Goal: Task Accomplishment & Management: Use online tool/utility

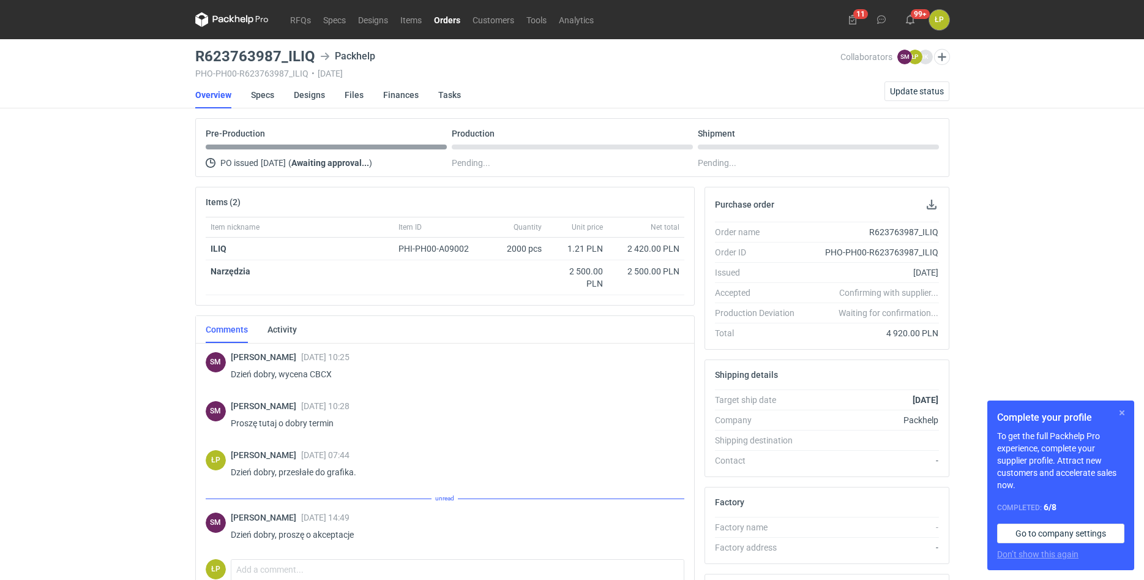
click at [1125, 410] on button "button" at bounding box center [1122, 412] width 15 height 15
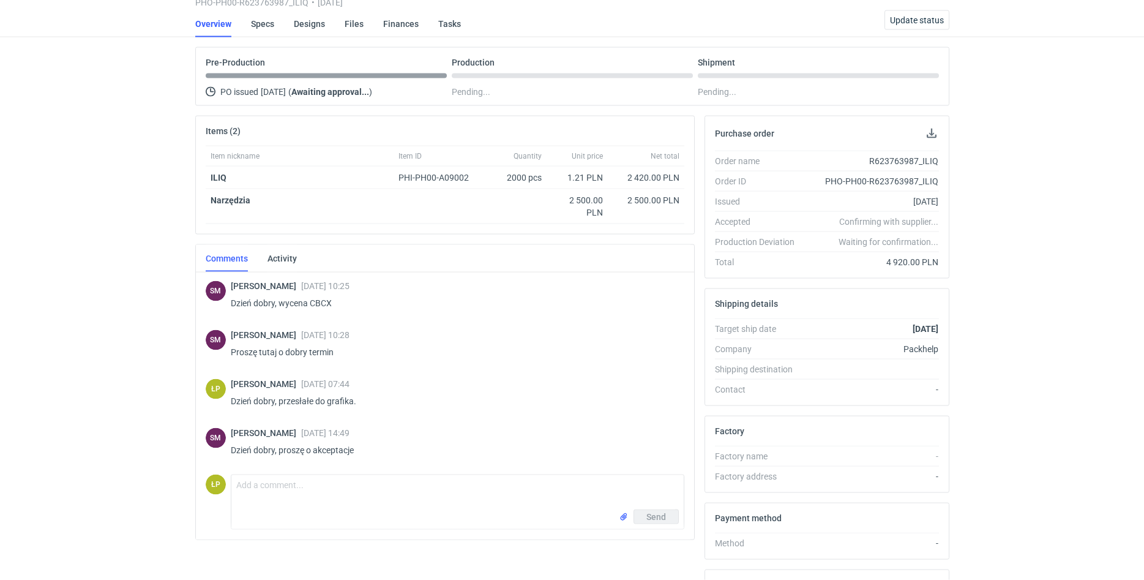
scroll to position [104, 0]
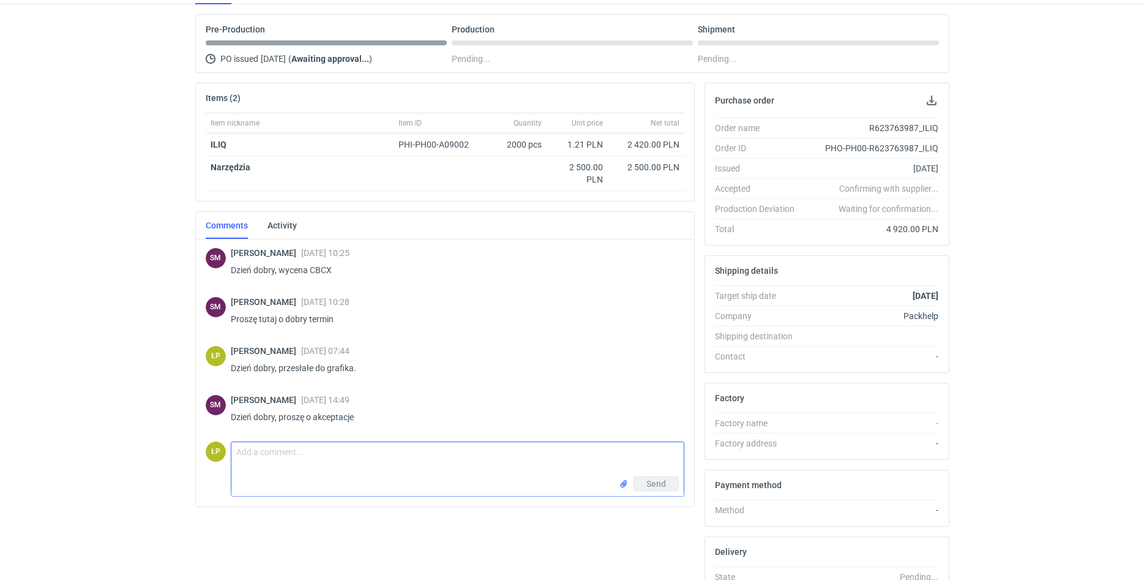
click at [457, 451] on textarea "Comment message" at bounding box center [457, 459] width 452 height 34
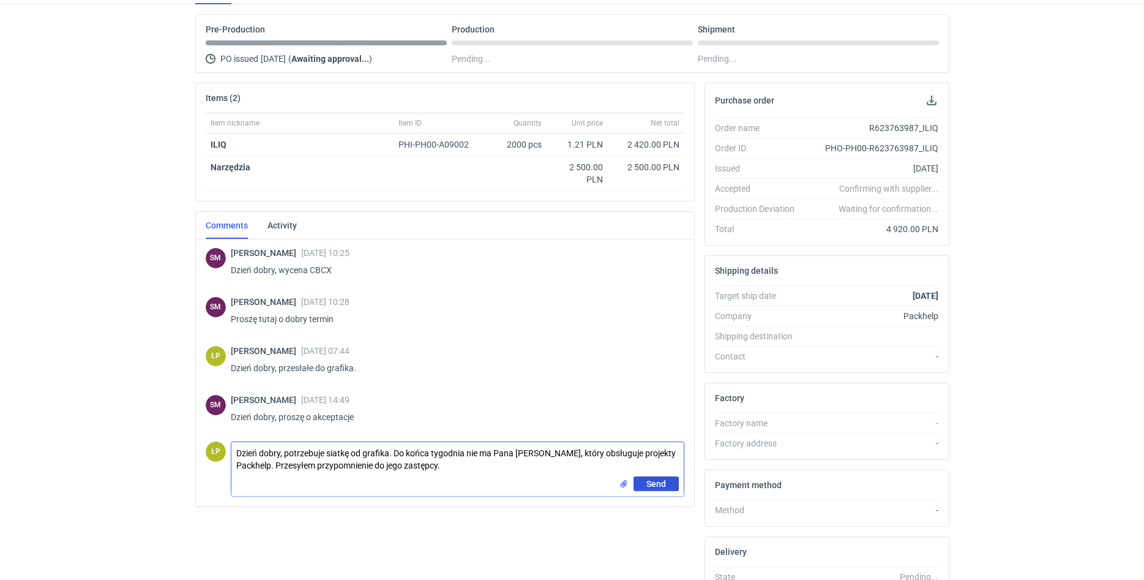
type textarea "Dzień dobry, potrzebuje siatkę od grafika. Do końca tygodnia nie ma Pana [PERSO…"
click at [651, 479] on span "Send" at bounding box center [656, 483] width 20 height 9
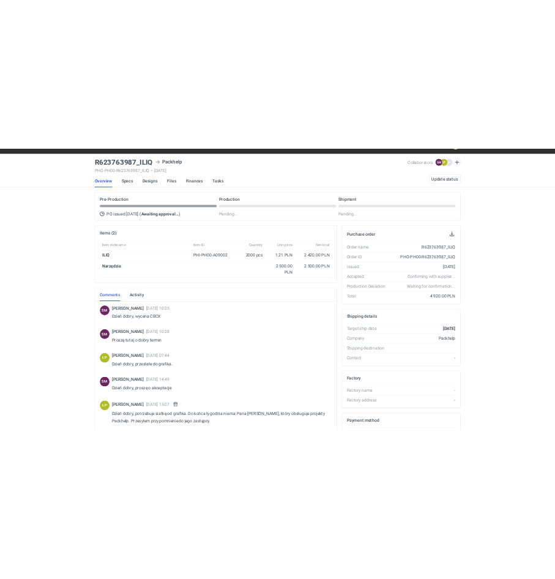
scroll to position [0, 0]
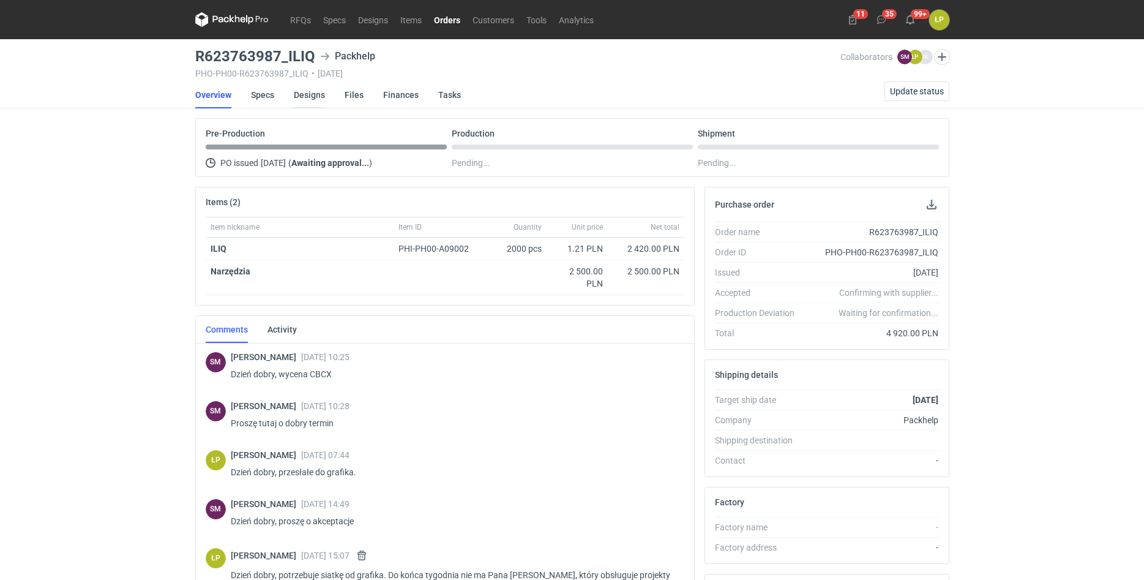
click at [312, 97] on link "Designs" at bounding box center [309, 94] width 31 height 27
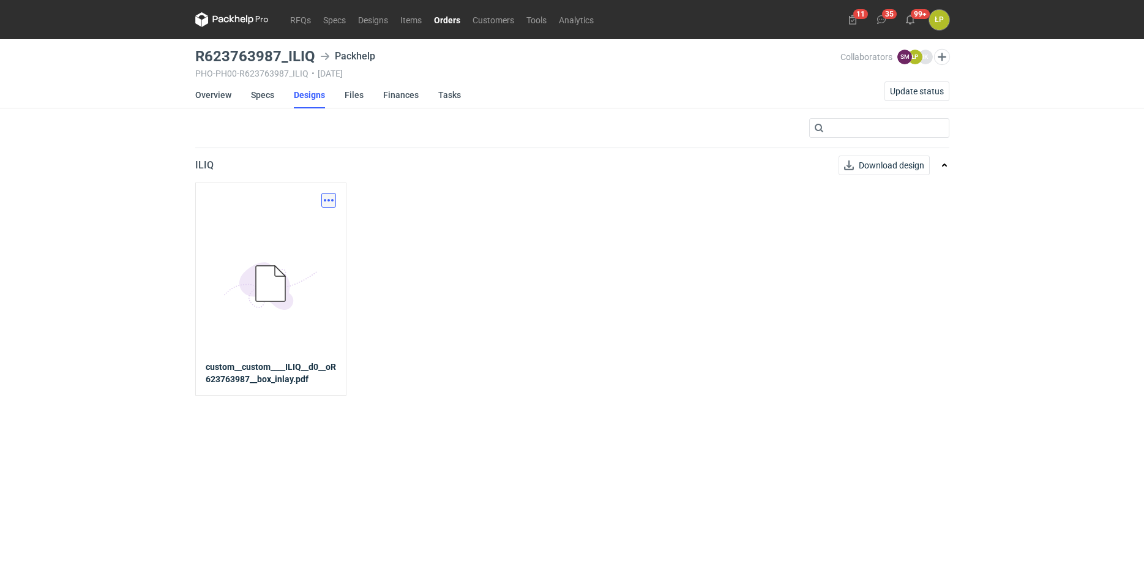
click at [330, 197] on button "button" at bounding box center [328, 200] width 15 height 15
click at [328, 222] on link "Download design part" at bounding box center [275, 227] width 113 height 20
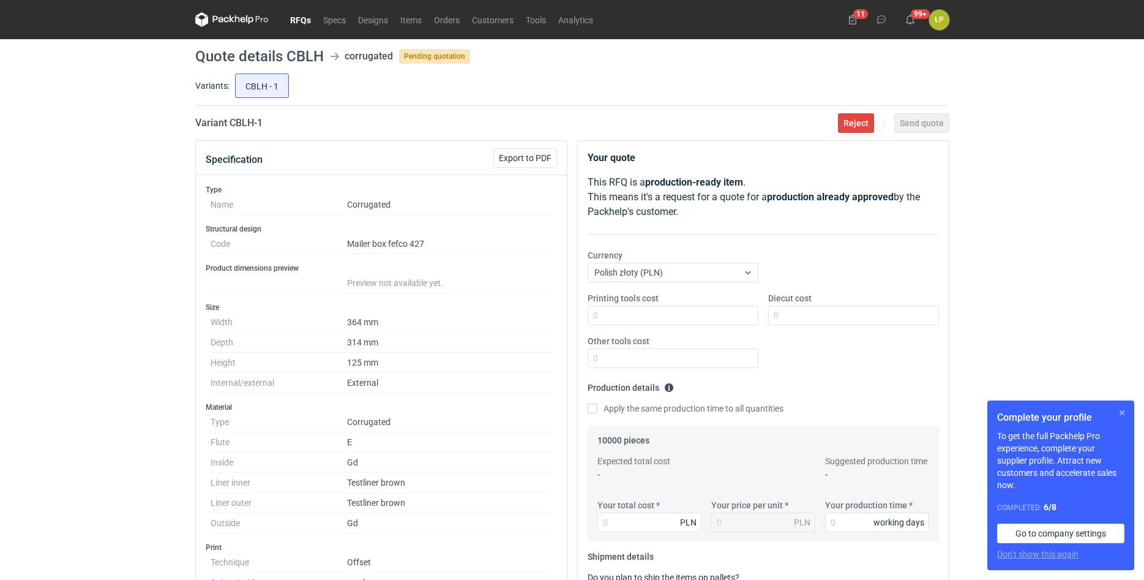
click at [1120, 408] on button "button" at bounding box center [1122, 412] width 15 height 15
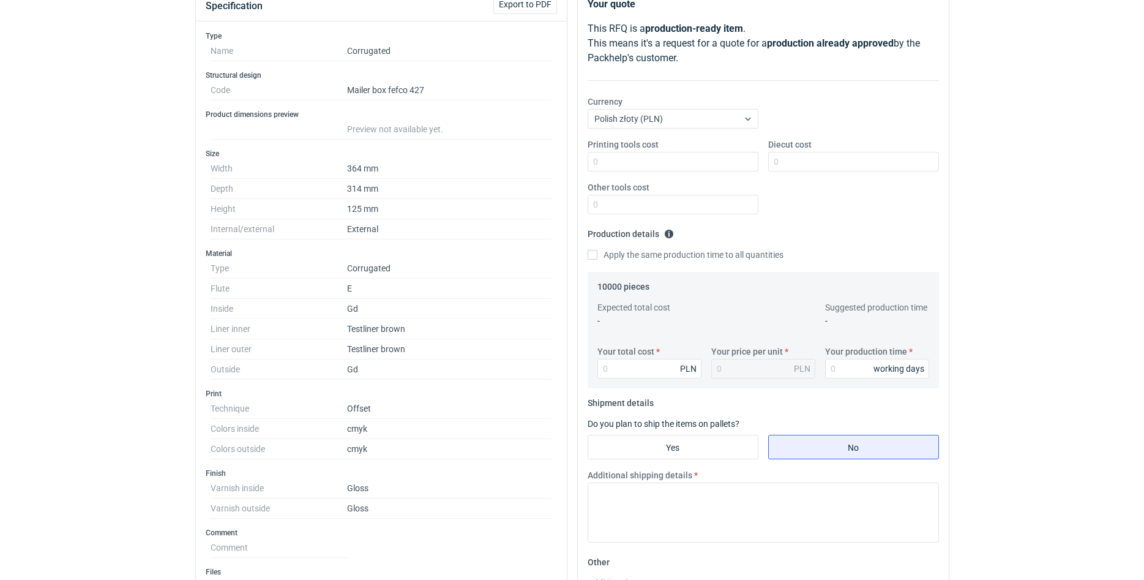
scroll to position [104, 0]
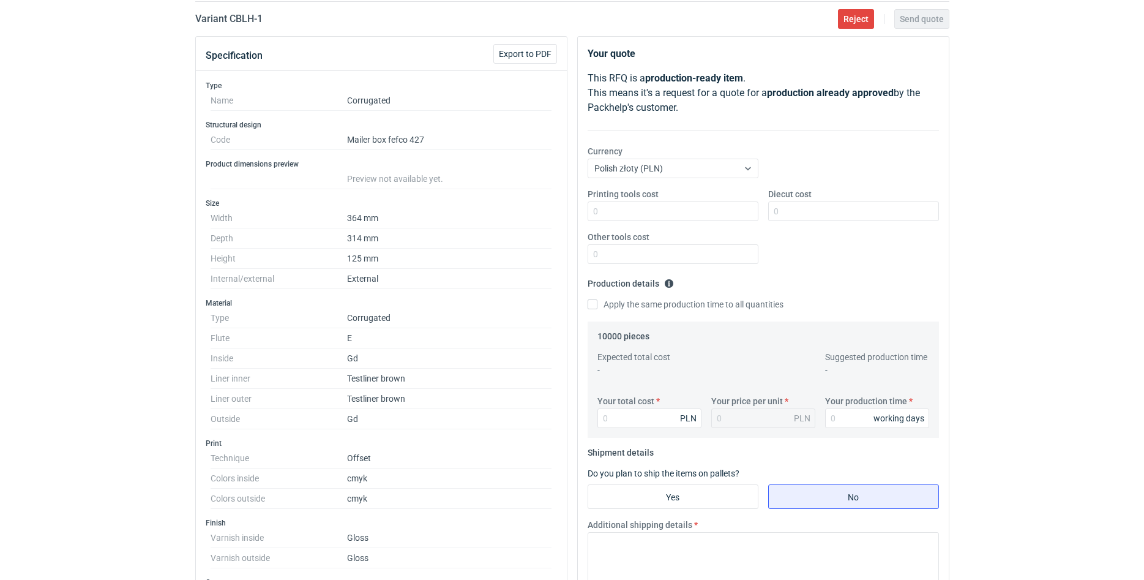
click at [961, 244] on div "RFQs Specs Designs Items Orders Customers Tools Analytics 11 34 99+ ŁP Łukasz P…" at bounding box center [572, 186] width 1144 height 580
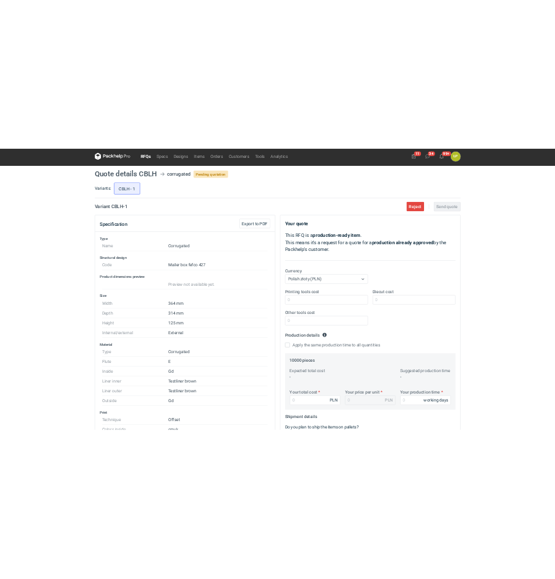
scroll to position [0, 0]
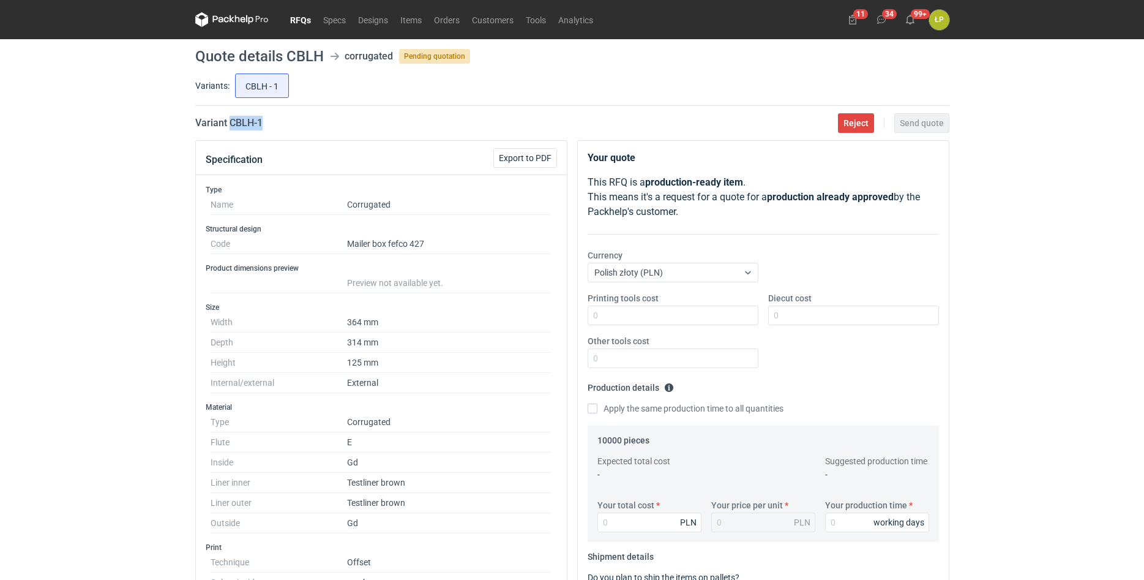
drag, startPoint x: 272, startPoint y: 124, endPoint x: 230, endPoint y: 124, distance: 41.6
click at [230, 124] on div "Variant CBLH - 1 Reject Send quote" at bounding box center [572, 123] width 754 height 15
copy h2 "CBLH - 1"
click at [1053, 259] on div "RFQs Specs Designs Items Orders Customers Tools Analytics 11 34 99+ ŁP Łukasz P…" at bounding box center [572, 290] width 1144 height 580
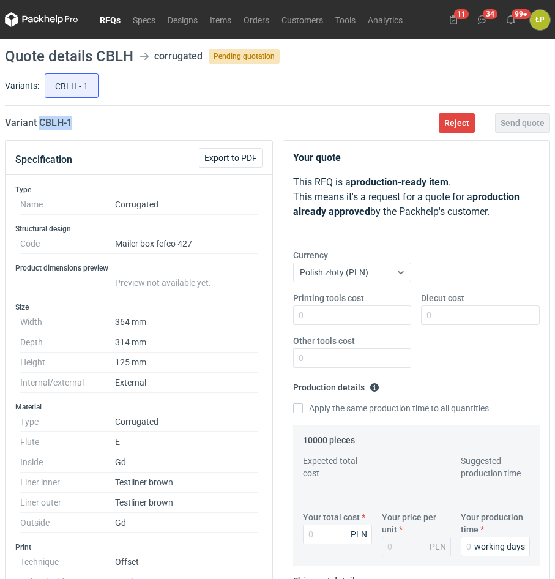
drag, startPoint x: 101, startPoint y: 121, endPoint x: 40, endPoint y: 122, distance: 60.6
click at [40, 122] on div "Variant CBLH - 1 Reject Send quote" at bounding box center [277, 123] width 545 height 15
copy h2 "CBLH - 1"
click at [359, 312] on input "Printing tools cost" at bounding box center [352, 315] width 119 height 20
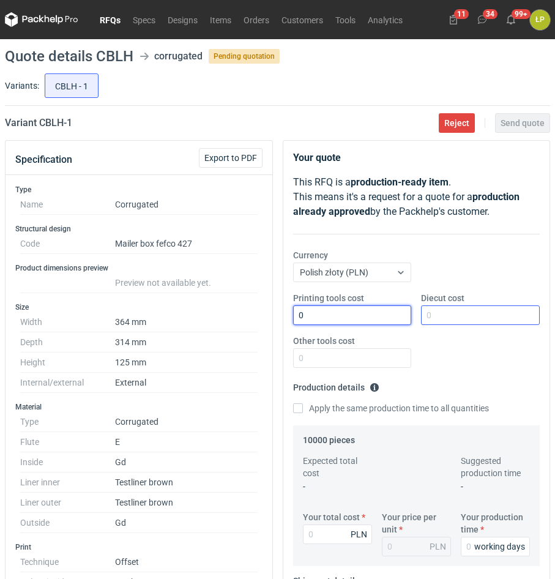
type input "0"
drag, startPoint x: 476, startPoint y: 320, endPoint x: 536, endPoint y: 361, distance: 73.5
click at [476, 319] on input "Diecut cost" at bounding box center [480, 315] width 119 height 20
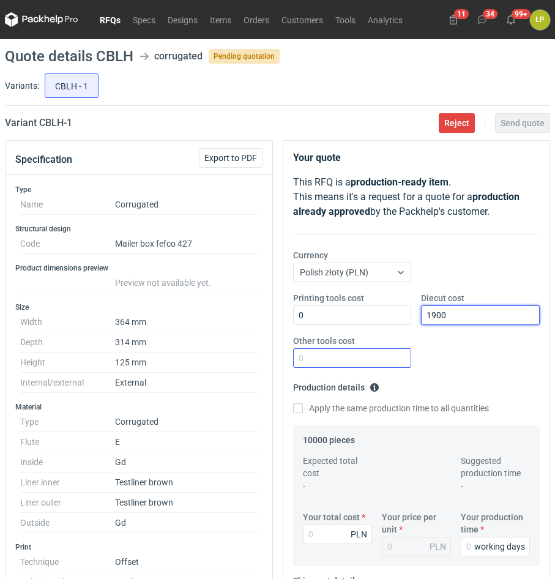
type input "1900"
click at [351, 358] on input "Other tools cost" at bounding box center [352, 358] width 119 height 20
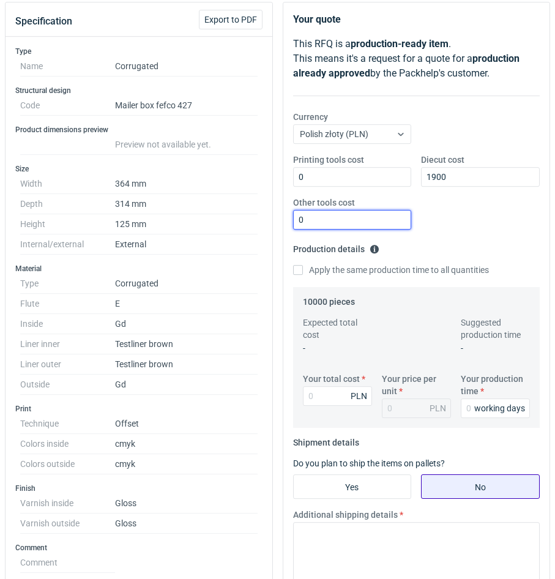
scroll to position [208, 0]
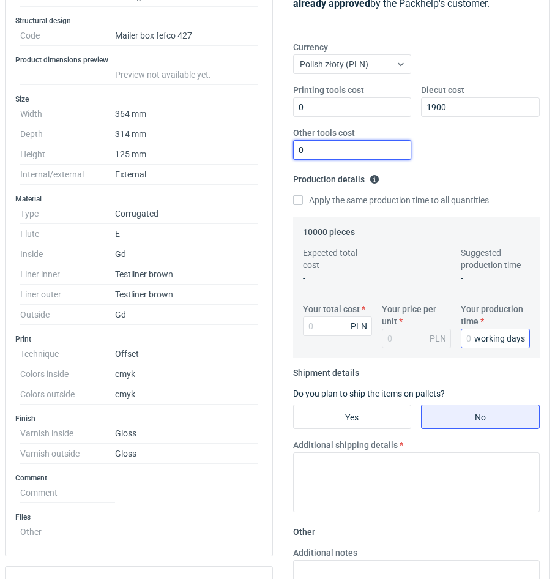
type input "0"
drag, startPoint x: 468, startPoint y: 347, endPoint x: 470, endPoint y: 341, distance: 6.2
click at [468, 343] on input "Your production time" at bounding box center [495, 339] width 69 height 20
type input "15"
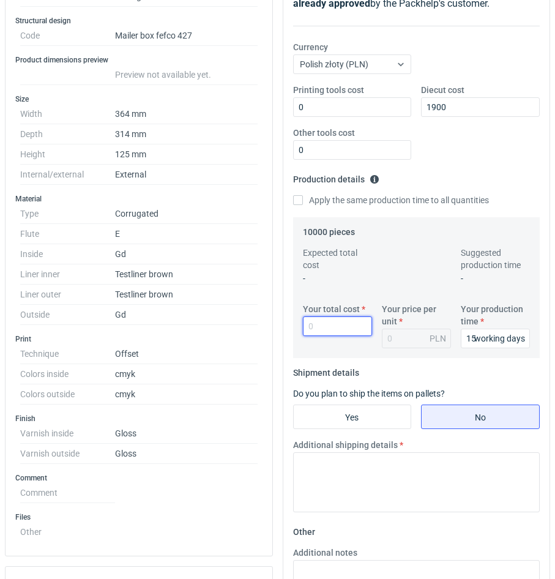
click at [346, 328] on input "Your total cost" at bounding box center [337, 326] width 69 height 20
click at [317, 329] on input "4" at bounding box center [337, 326] width 69 height 20
type input "49400"
type input "4.94"
type input "49400"
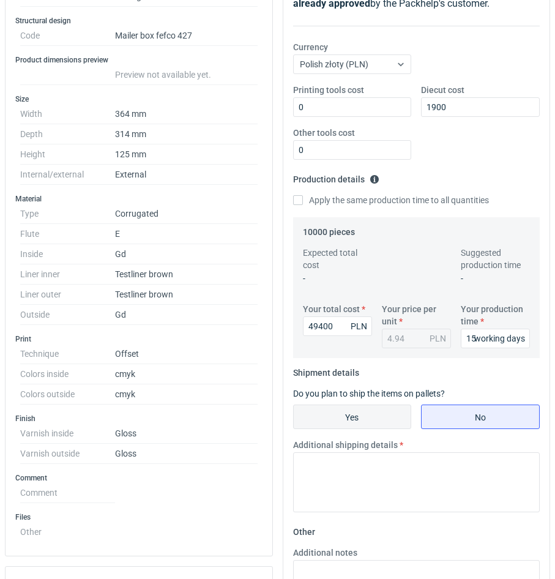
click at [335, 410] on input "Yes" at bounding box center [353, 416] width 118 height 23
radio input "true"
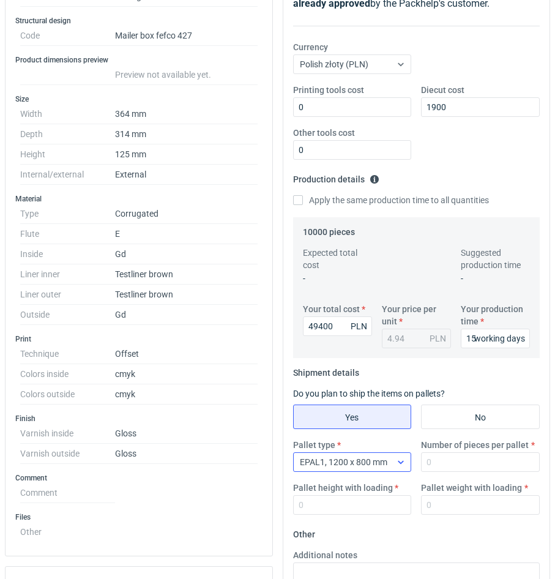
click at [391, 468] on div "EPAL1, 1200 x 800 mm" at bounding box center [343, 462] width 98 height 17
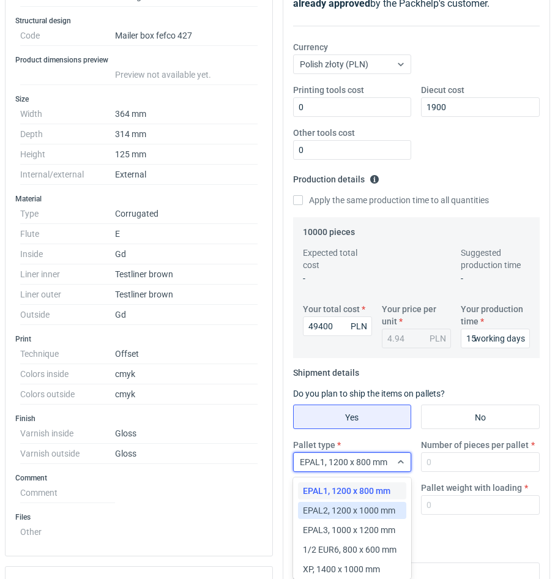
click at [380, 510] on span "EPAL2, 1200 x 1000 mm" at bounding box center [349, 510] width 92 height 12
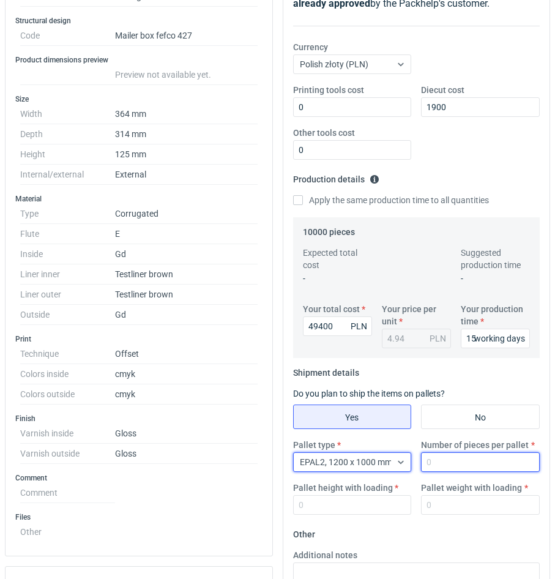
click at [448, 464] on input "Number of pieces per pallet" at bounding box center [480, 462] width 119 height 20
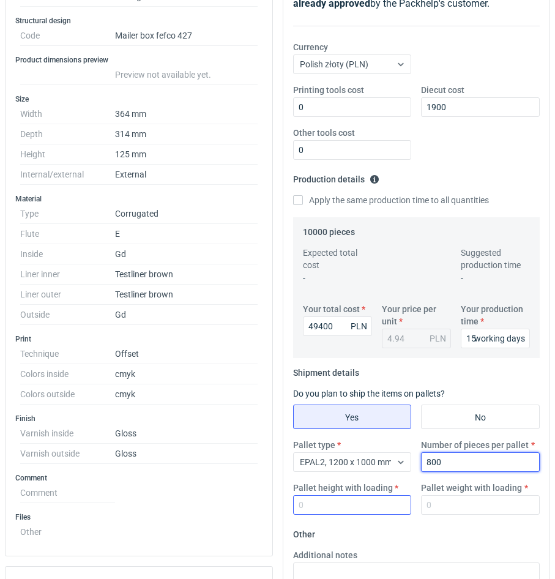
type input "800"
click at [377, 500] on input "Pallet height with loading" at bounding box center [352, 505] width 119 height 20
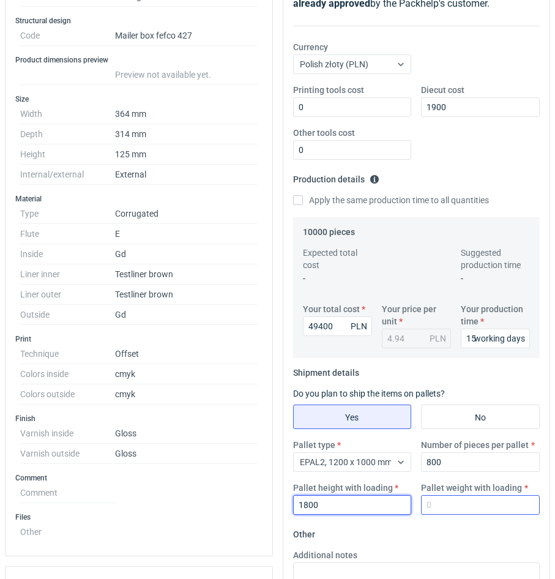
type input "1800"
click at [433, 502] on input "Pallet weight with loading" at bounding box center [480, 505] width 119 height 20
click at [455, 519] on div "Pallet type EPAL2, 1200 x 1000 mm Number of pieces per pallet 800 Pallet height…" at bounding box center [416, 482] width 257 height 86
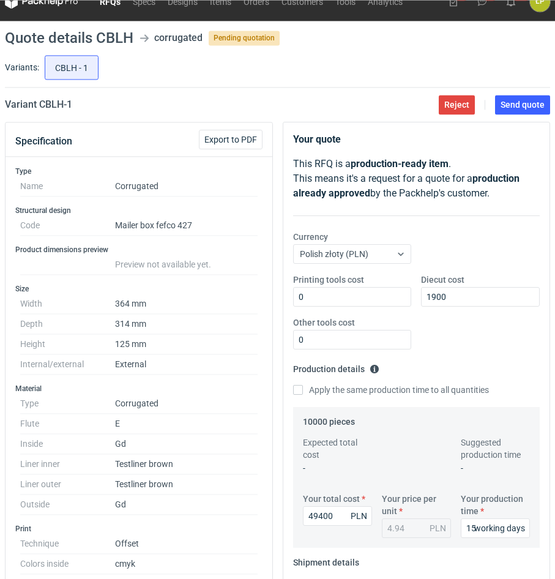
scroll to position [489, 0]
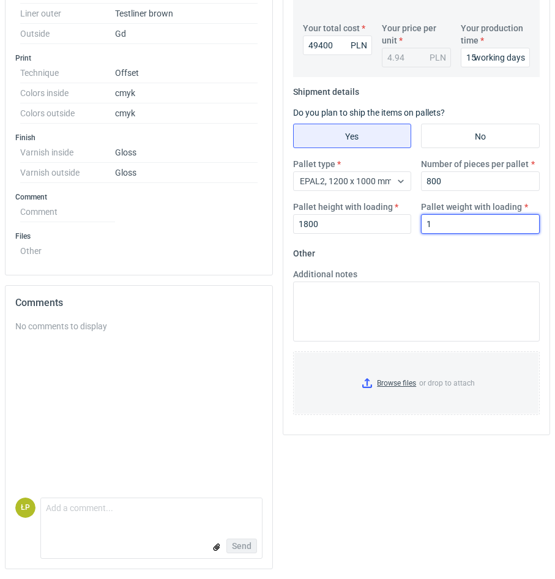
drag, startPoint x: 479, startPoint y: 232, endPoint x: 467, endPoint y: 227, distance: 13.4
click at [478, 230] on input "1" at bounding box center [480, 224] width 119 height 20
drag, startPoint x: 467, startPoint y: 227, endPoint x: 377, endPoint y: 227, distance: 90.0
click at [421, 227] on input "1" at bounding box center [480, 224] width 119 height 20
type input "560"
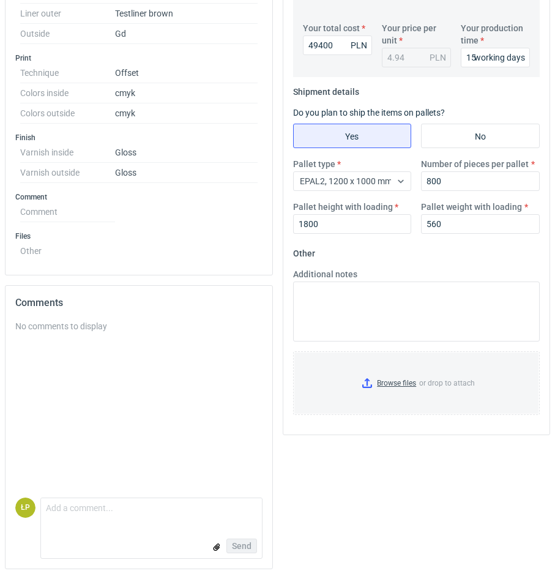
click at [406, 249] on form "Other Additional notes Browse files or drop to attach" at bounding box center [416, 334] width 247 height 181
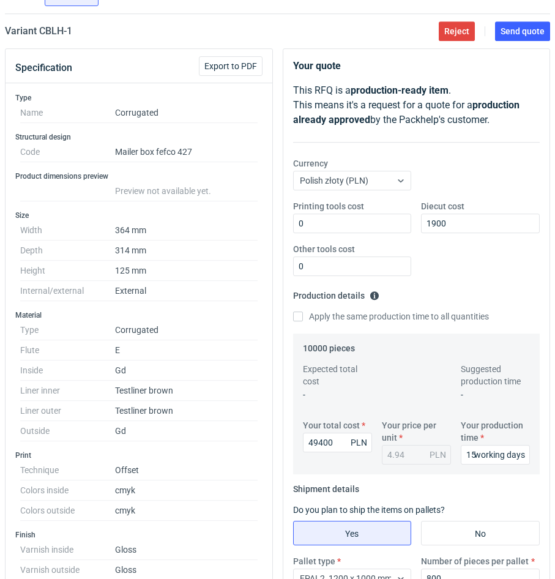
scroll to position [0, 0]
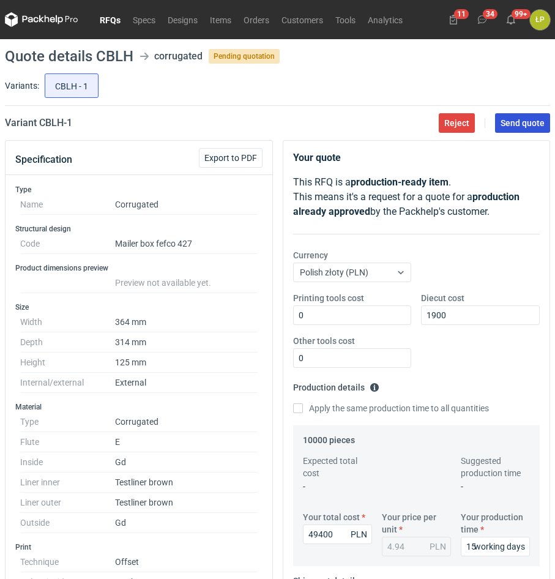
click at [522, 119] on span "Send quote" at bounding box center [523, 123] width 44 height 9
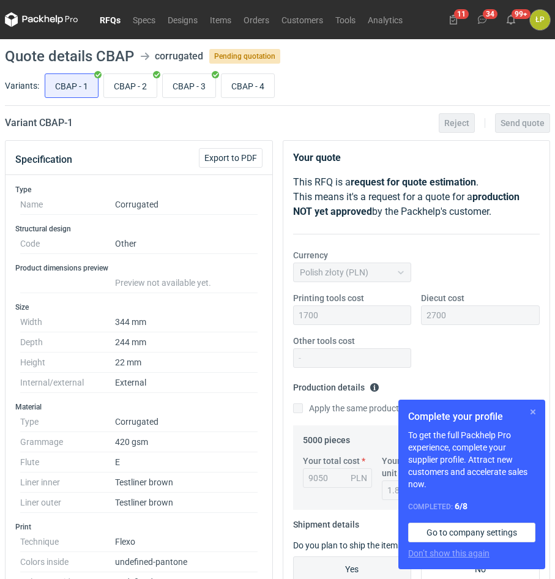
click at [533, 412] on button "button" at bounding box center [533, 412] width 15 height 15
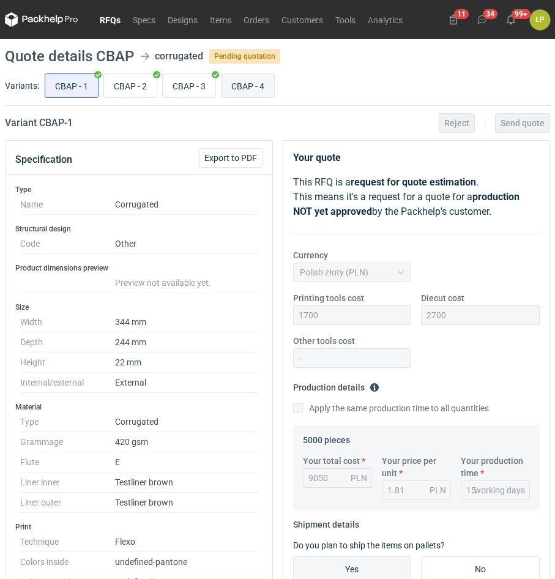
click at [249, 84] on input "CBAP - 4" at bounding box center [248, 85] width 53 height 23
radio input "true"
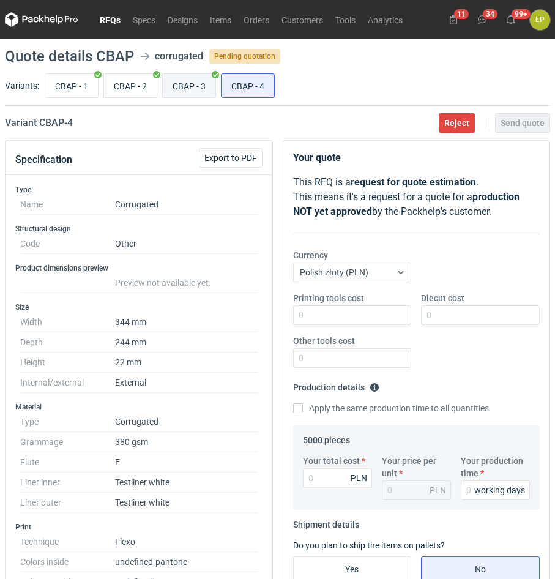
scroll to position [530, 0]
click at [187, 89] on input "CBAP - 3" at bounding box center [189, 85] width 53 height 23
radio input "true"
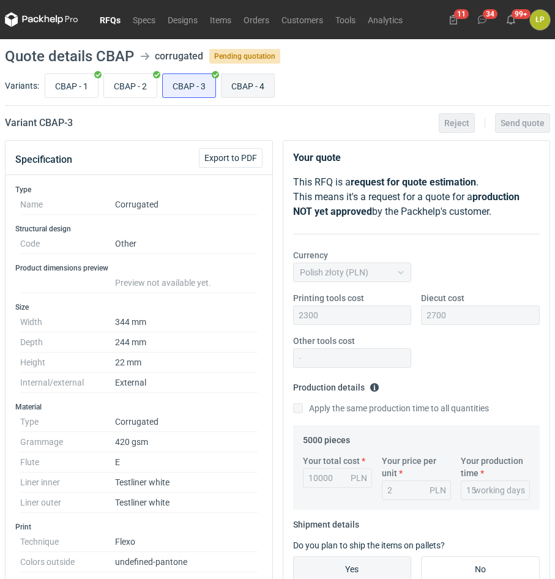
click at [253, 84] on input "CBAP - 4" at bounding box center [248, 85] width 53 height 23
radio input "true"
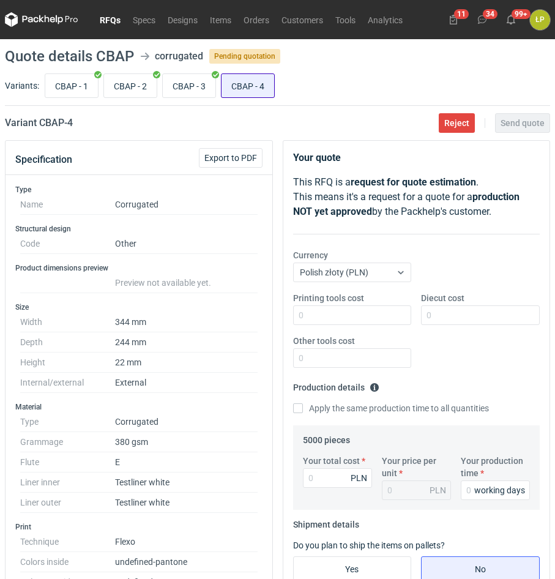
scroll to position [530, 0]
click at [182, 91] on input "CBAP - 3" at bounding box center [189, 85] width 53 height 23
radio input "true"
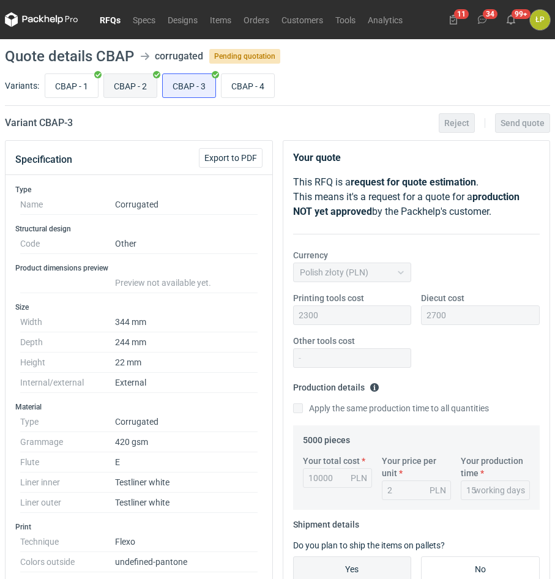
click at [144, 91] on input "CBAP - 2" at bounding box center [130, 85] width 53 height 23
radio input "true"
click at [88, 93] on input "CBAP - 1" at bounding box center [71, 85] width 53 height 23
radio input "true"
click at [112, 92] on input "CBAP - 2" at bounding box center [130, 85] width 53 height 23
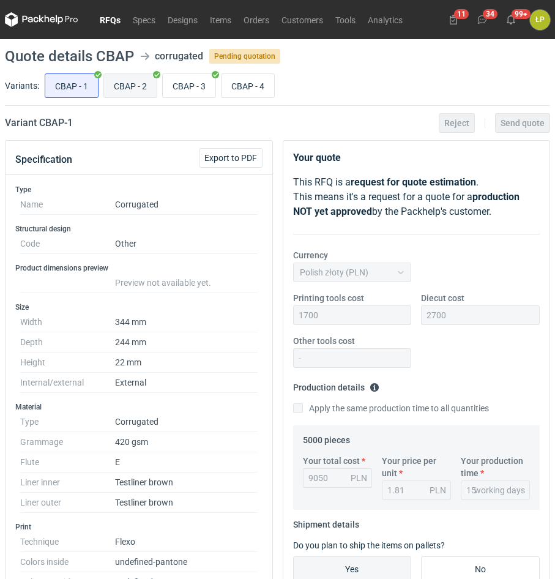
radio input "true"
click at [165, 84] on input "CBAP - 3" at bounding box center [189, 85] width 53 height 23
radio input "true"
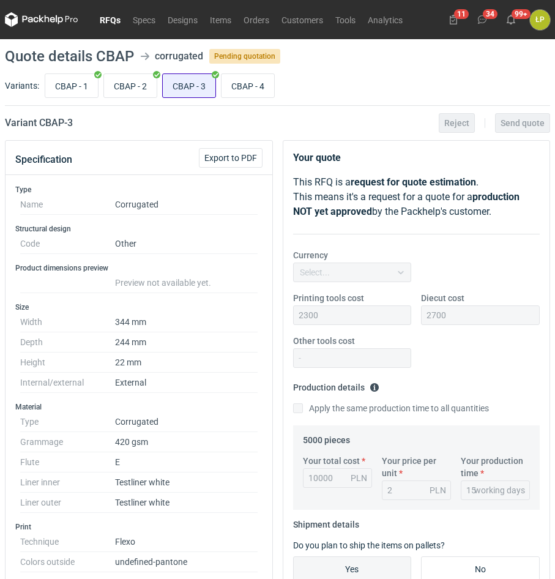
click at [180, 84] on input "CBAP - 3" at bounding box center [189, 85] width 53 height 23
click at [242, 83] on input "CBAP - 4" at bounding box center [248, 85] width 53 height 23
radio input "true"
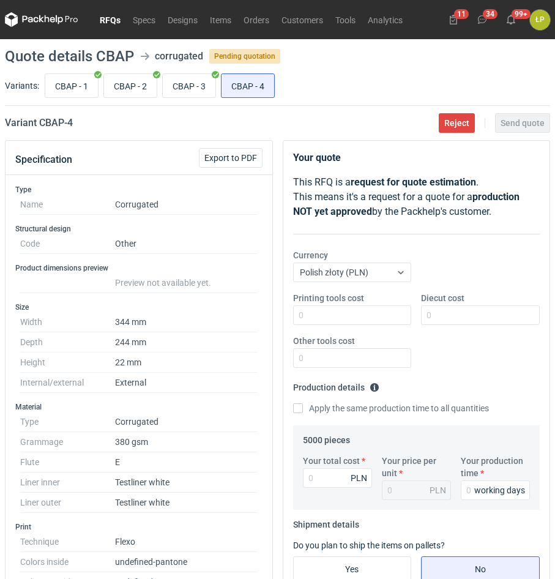
scroll to position [530, 0]
drag, startPoint x: 188, startPoint y: 88, endPoint x: 201, endPoint y: 85, distance: 13.8
click at [188, 86] on input "CBAP - 3" at bounding box center [189, 85] width 53 height 23
radio input "true"
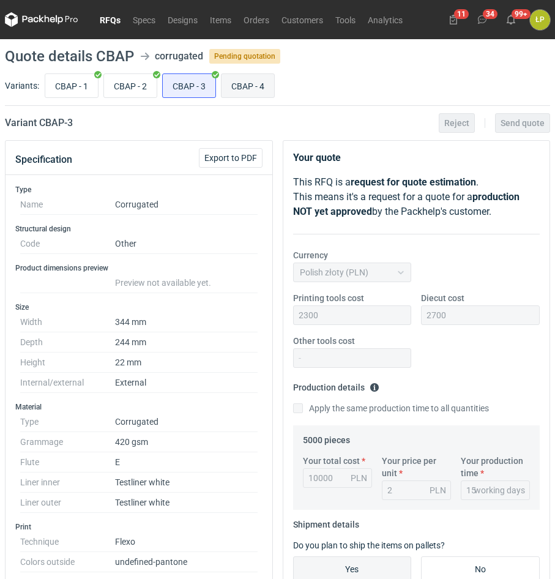
click at [250, 77] on input "CBAP - 4" at bounding box center [248, 85] width 53 height 23
radio input "true"
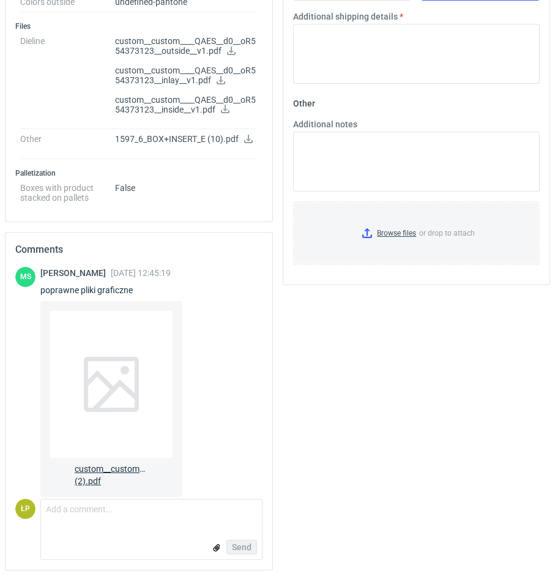
click at [131, 365] on div at bounding box center [111, 384] width 122 height 147
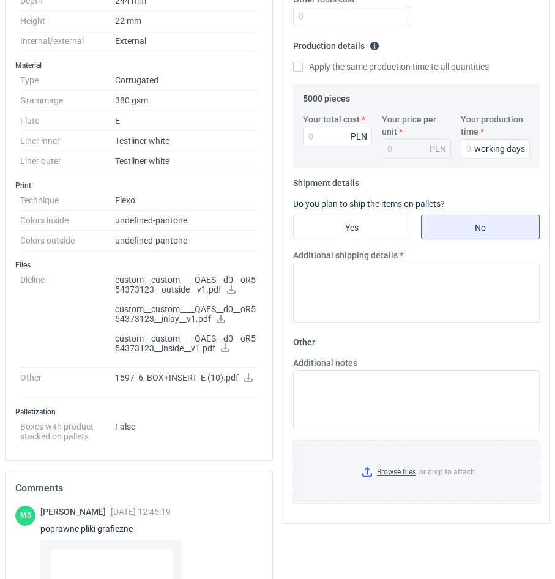
scroll to position [372, 0]
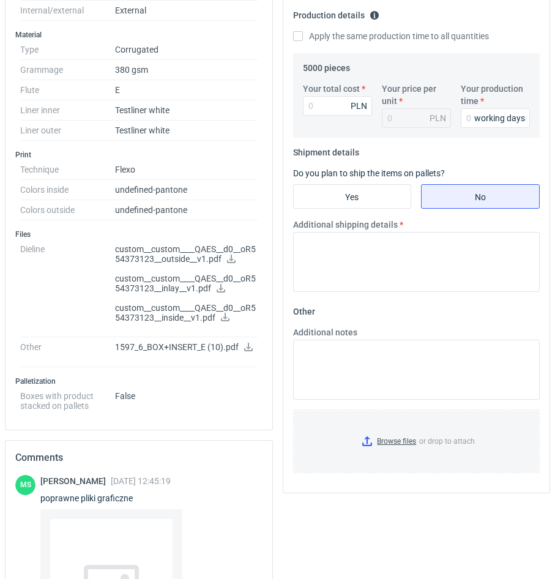
click at [223, 292] on link at bounding box center [221, 290] width 10 height 10
click at [227, 313] on icon at bounding box center [225, 317] width 10 height 9
click at [247, 345] on icon at bounding box center [249, 347] width 10 height 9
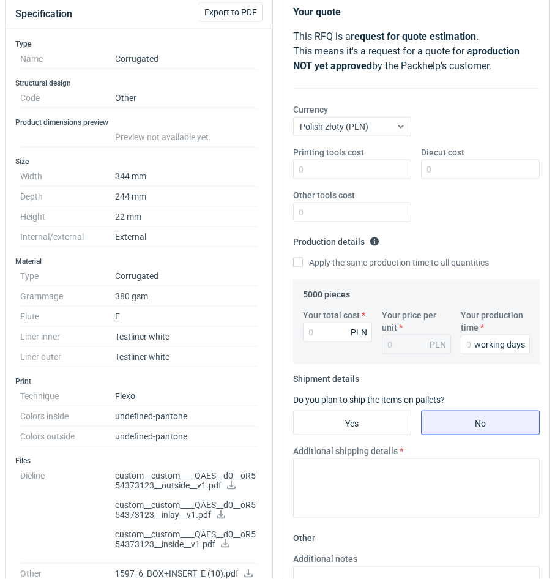
scroll to position [60, 0]
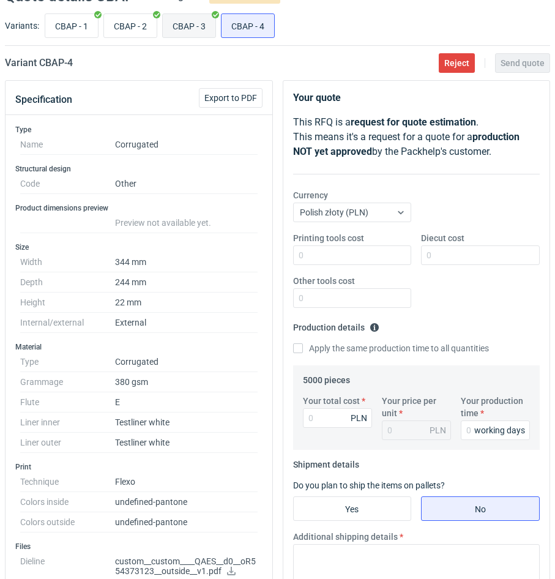
click at [188, 27] on input "CBAP - 3" at bounding box center [189, 25] width 53 height 23
radio input "true"
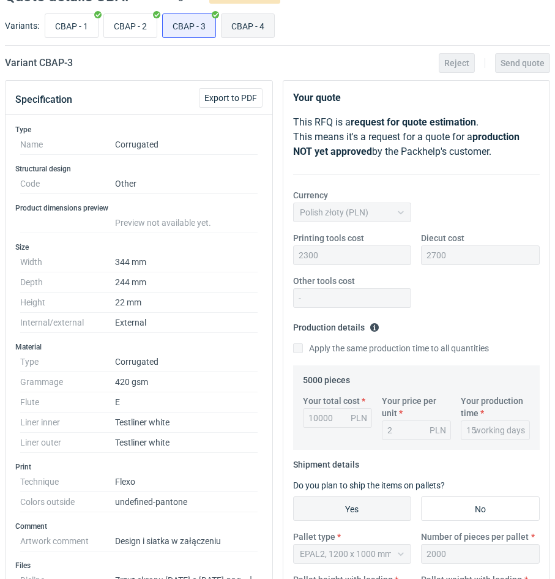
scroll to position [337, 0]
click at [241, 24] on input "CBAP - 4" at bounding box center [248, 25] width 53 height 23
radio input "true"
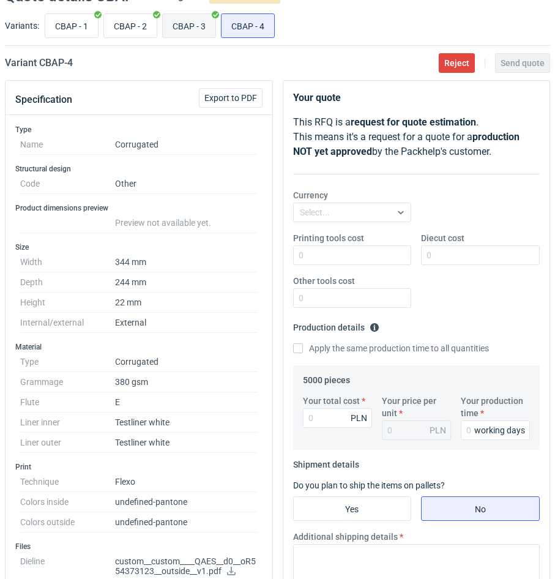
click at [204, 24] on input "CBAP - 3" at bounding box center [189, 25] width 53 height 23
radio input "true"
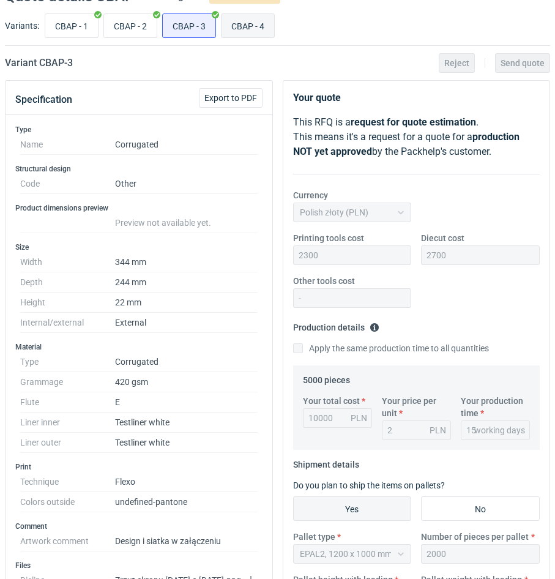
click at [263, 23] on input "CBAP - 4" at bounding box center [248, 25] width 53 height 23
radio input "true"
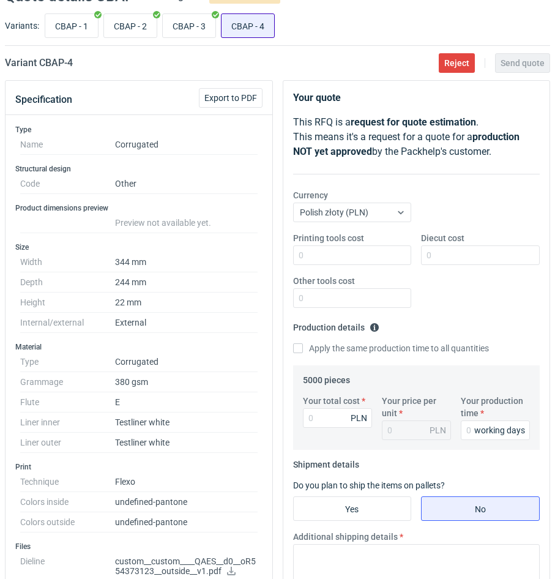
scroll to position [530, 0]
click at [198, 29] on input "CBAP - 3" at bounding box center [189, 25] width 53 height 23
radio input "true"
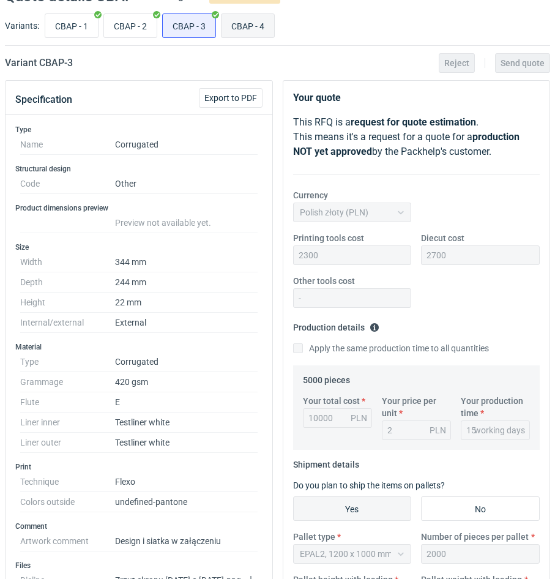
scroll to position [337, 0]
click at [240, 26] on input "CBAP - 4" at bounding box center [248, 25] width 53 height 23
radio input "true"
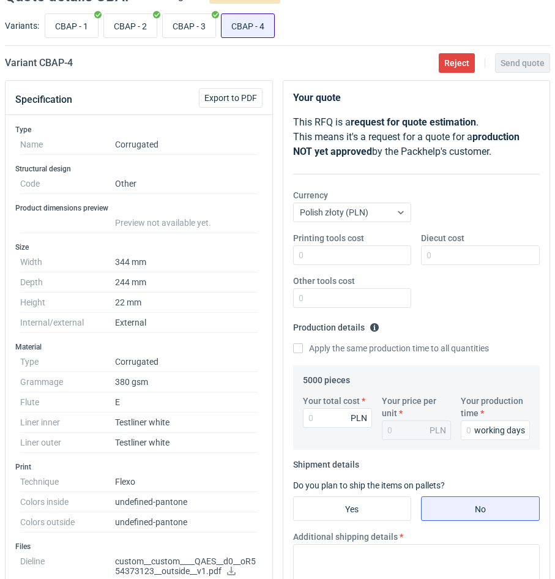
scroll to position [530, 0]
click at [186, 25] on input "CBAP - 3" at bounding box center [189, 25] width 53 height 23
radio input "true"
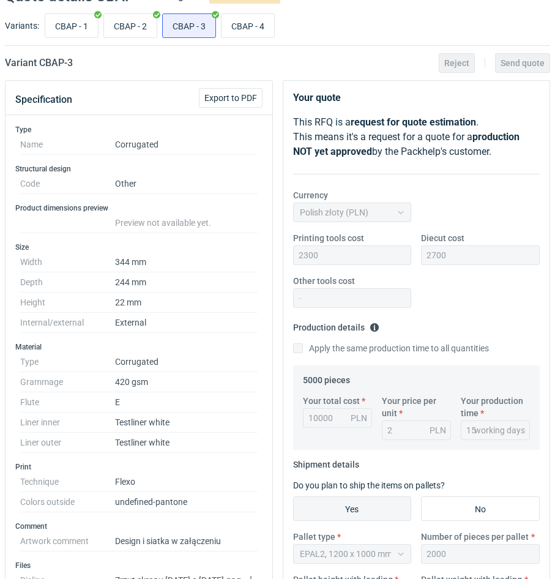
scroll to position [337, 0]
click at [234, 29] on input "CBAP - 4" at bounding box center [248, 25] width 53 height 23
radio input "true"
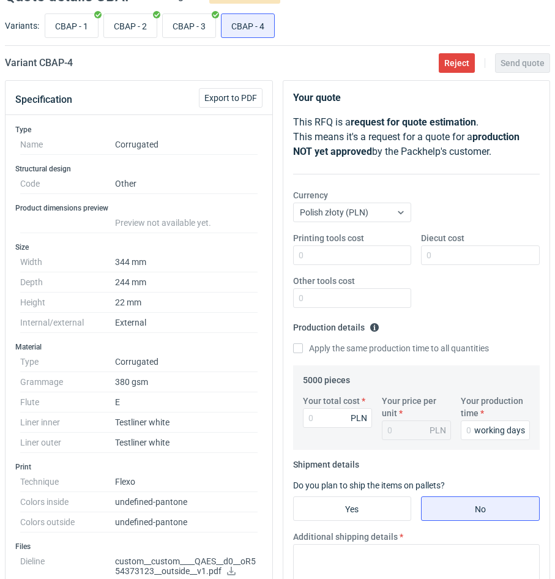
scroll to position [530, 0]
click at [203, 31] on input "CBAP - 3" at bounding box center [189, 25] width 53 height 23
radio input "true"
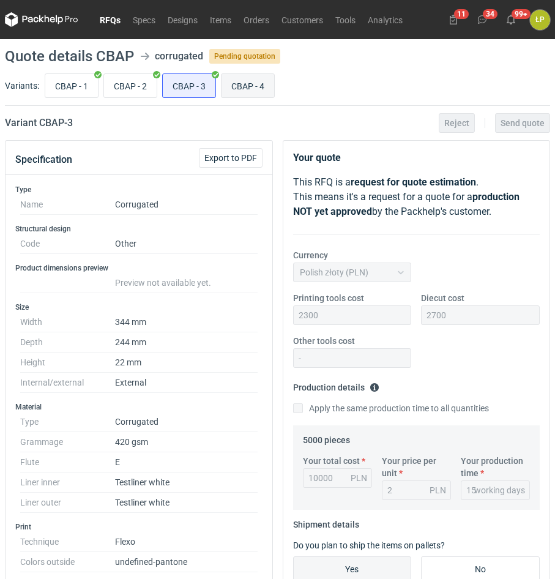
click at [239, 89] on input "CBAP - 4" at bounding box center [248, 85] width 53 height 23
radio input "true"
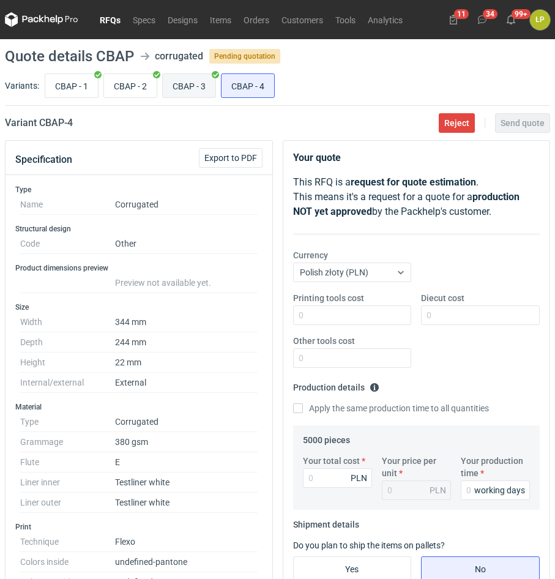
click at [192, 95] on input "CBAP - 3" at bounding box center [189, 85] width 53 height 23
radio input "true"
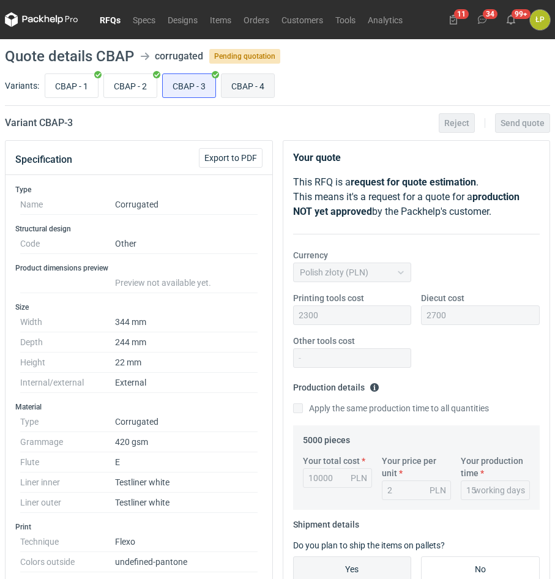
scroll to position [337, 0]
click at [252, 93] on input "CBAP - 4" at bounding box center [248, 85] width 53 height 23
radio input "true"
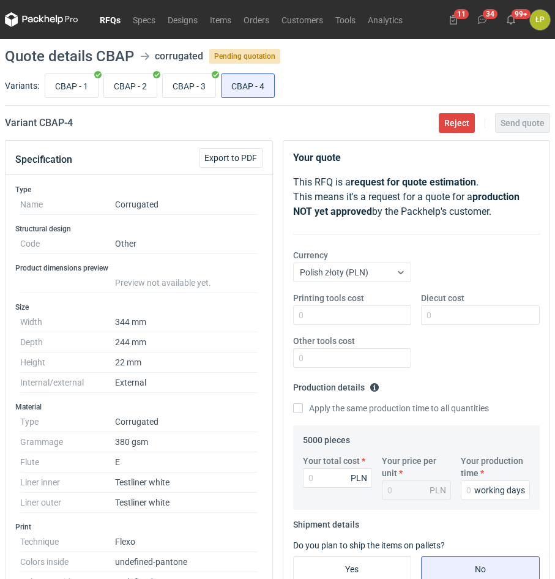
scroll to position [530, 0]
click at [190, 86] on input "CBAP - 3" at bounding box center [189, 85] width 53 height 23
radio input "true"
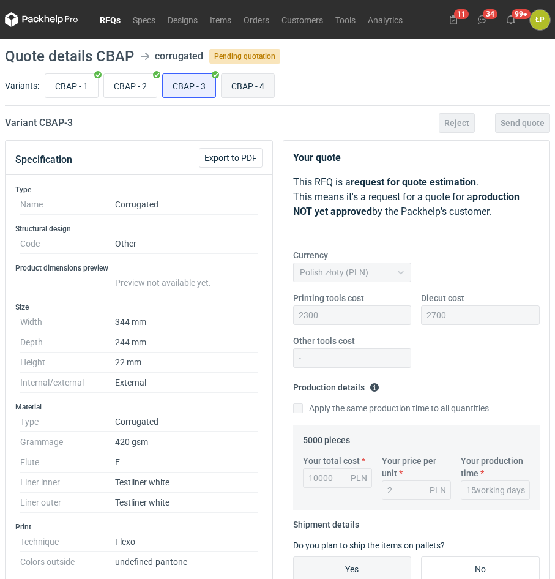
click at [228, 94] on input "CBAP - 4" at bounding box center [248, 85] width 53 height 23
radio input "true"
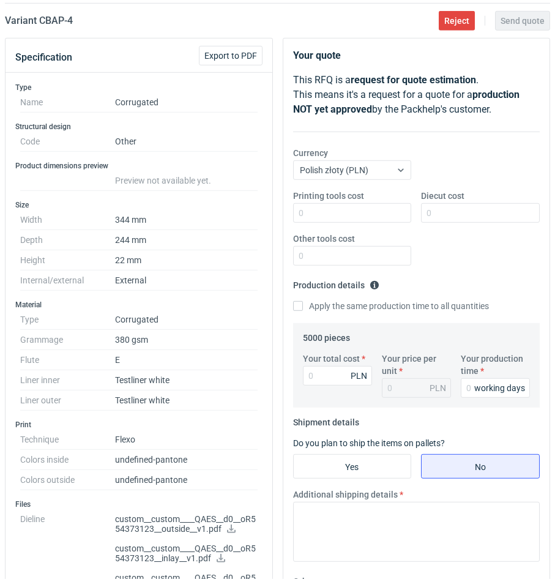
scroll to position [104, 0]
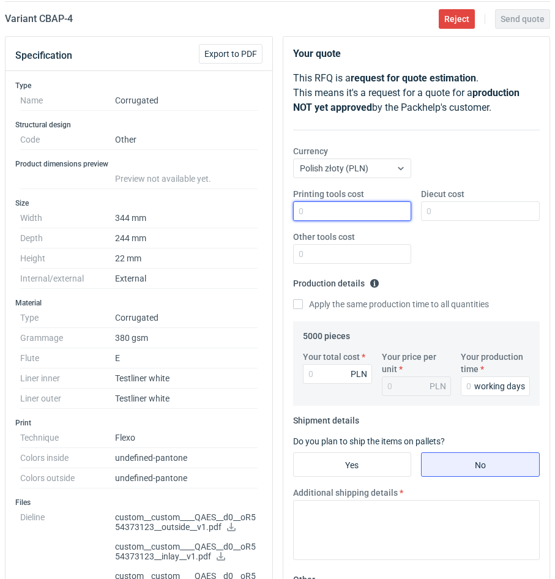
click at [368, 209] on input "Printing tools cost" at bounding box center [352, 211] width 119 height 20
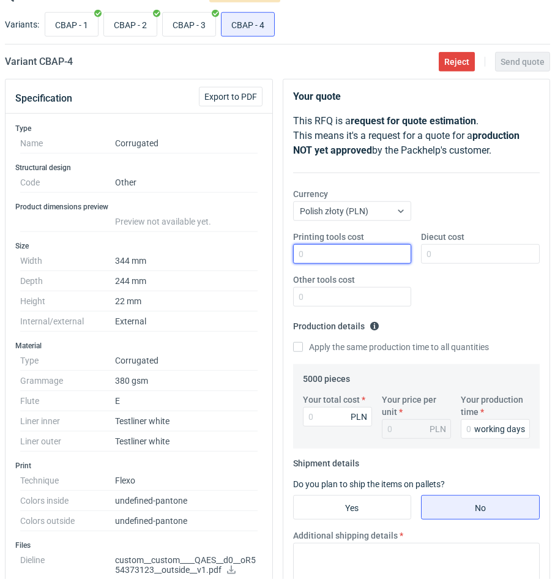
scroll to position [0, 0]
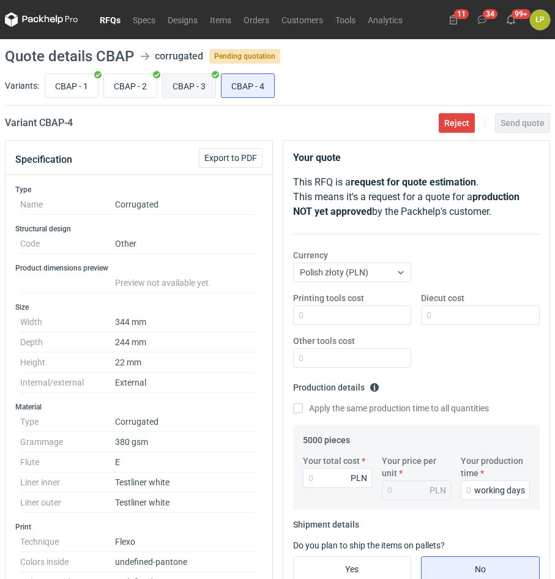
click at [192, 77] on input "CBAP - 3" at bounding box center [189, 85] width 53 height 23
radio input "true"
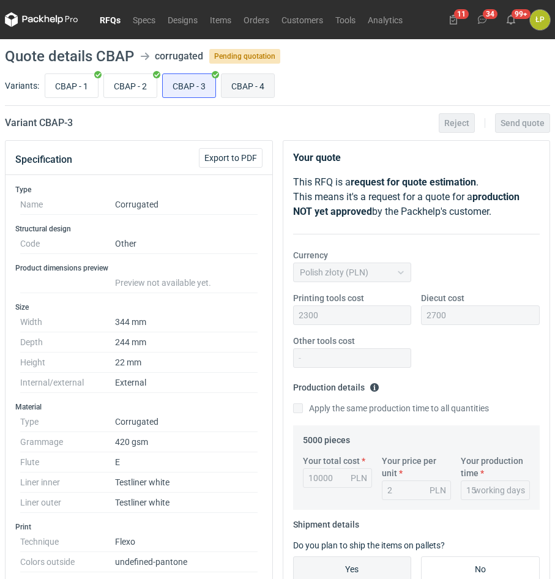
scroll to position [337, 0]
click at [254, 81] on input "CBAP - 4" at bounding box center [248, 85] width 53 height 23
radio input "true"
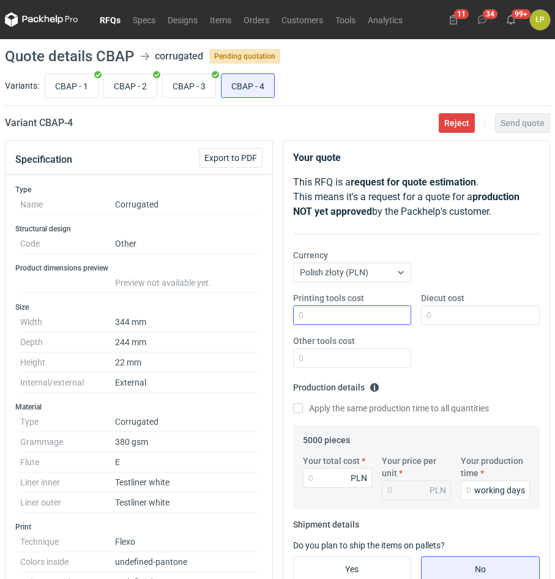
scroll to position [530, 0]
click at [367, 313] on input "Printing tools cost" at bounding box center [352, 315] width 119 height 20
type input "2300"
click at [425, 313] on input "Diecut cost" at bounding box center [480, 315] width 119 height 20
click at [440, 313] on input "Diecut cost" at bounding box center [480, 315] width 119 height 20
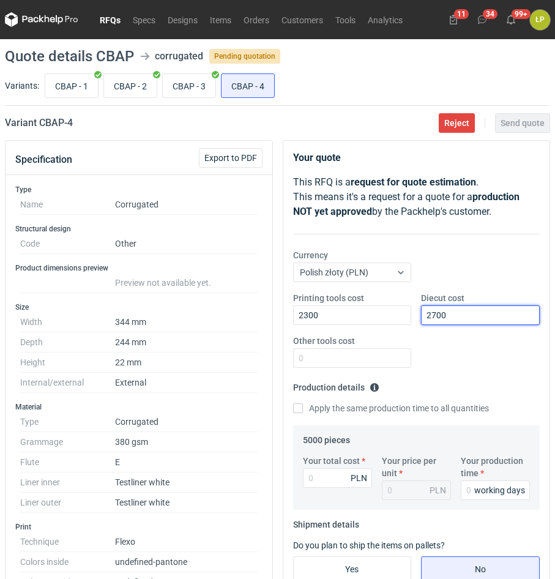
type input "2700"
click at [381, 344] on div "Other tools cost" at bounding box center [352, 351] width 129 height 33
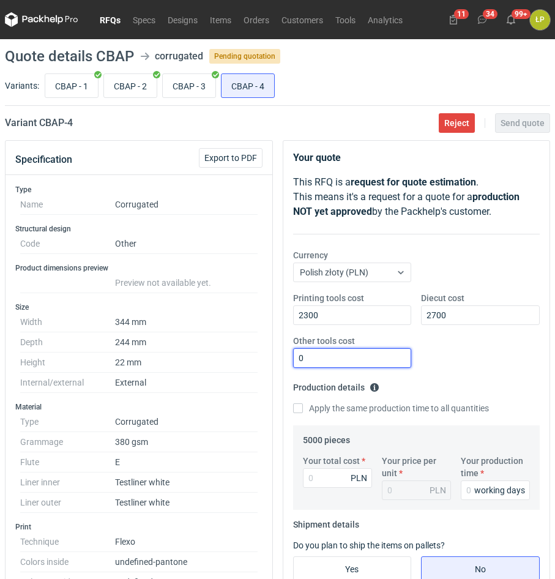
click at [378, 353] on input "0" at bounding box center [352, 358] width 119 height 20
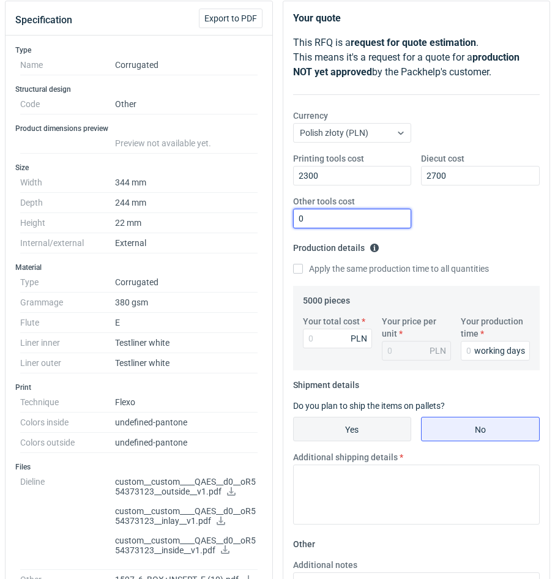
scroll to position [208, 0]
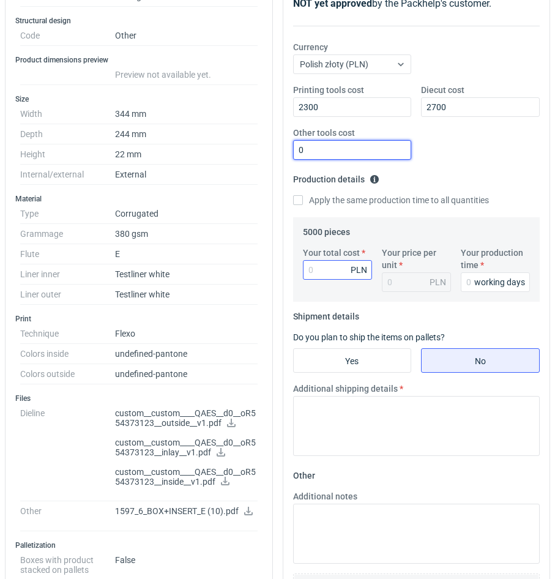
type input "0"
click at [320, 271] on input "Your total cost" at bounding box center [337, 270] width 69 height 20
type input "10300"
type input "2.06"
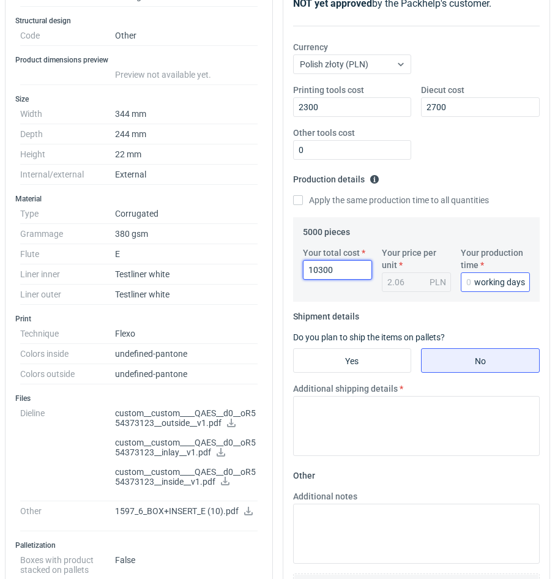
type input "10300"
click at [469, 286] on input "Your production time" at bounding box center [495, 282] width 69 height 20
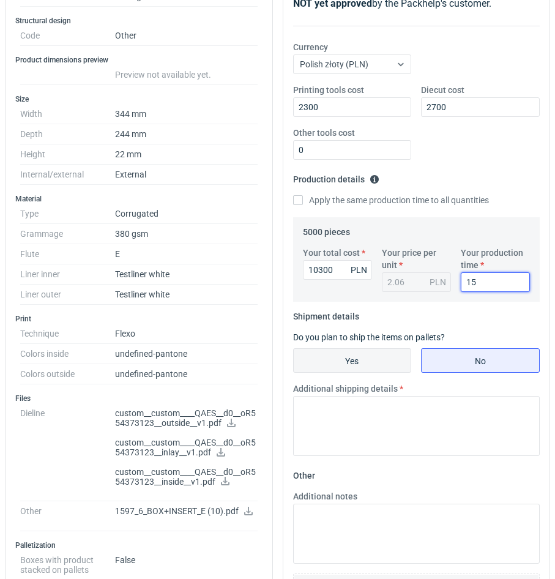
type input "15"
click at [361, 356] on input "Yes" at bounding box center [353, 360] width 118 height 23
radio input "true"
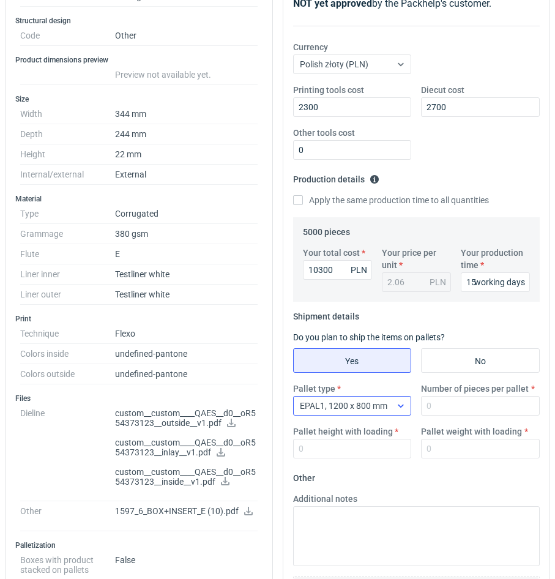
click at [385, 409] on span "EPAL1, 1200 x 800 mm" at bounding box center [344, 406] width 88 height 10
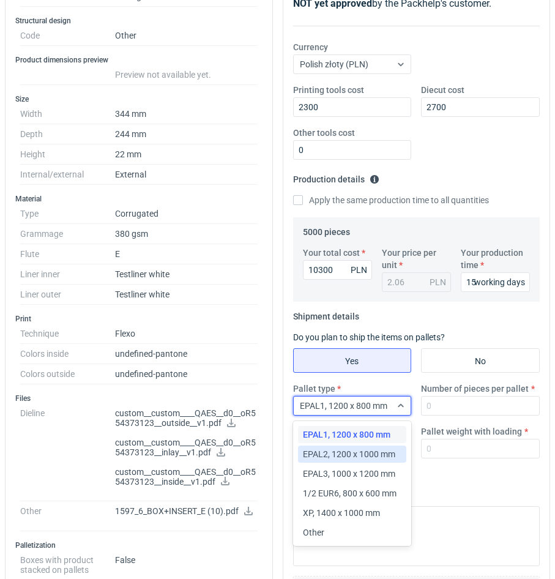
click at [375, 450] on span "EPAL2, 1200 x 1000 mm" at bounding box center [349, 454] width 92 height 12
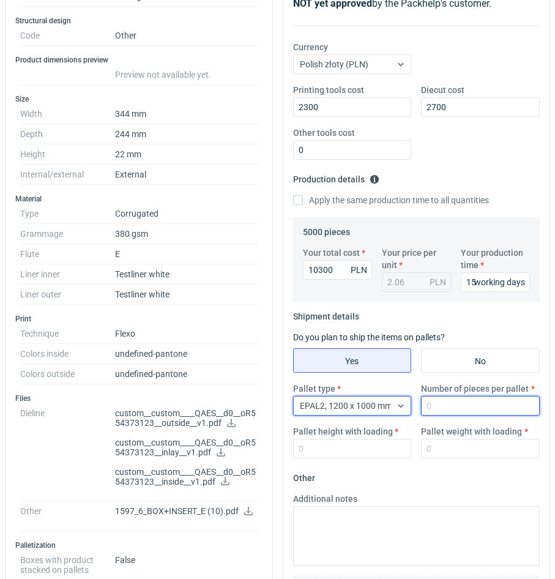
click at [453, 404] on input "Number of pieces per pallet" at bounding box center [480, 406] width 119 height 20
type input "2000"
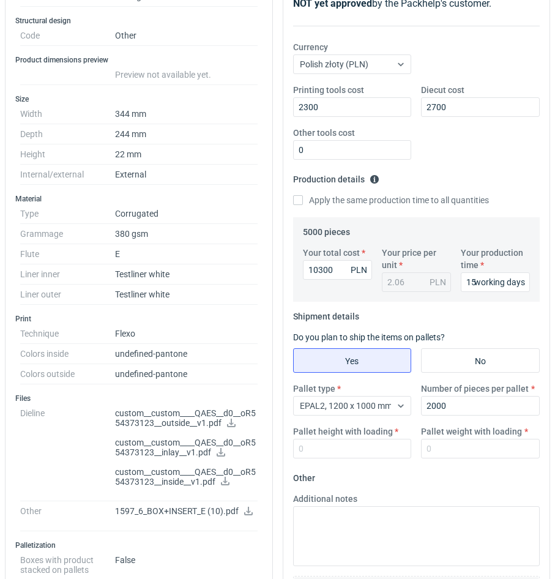
click at [375, 435] on label "Pallet height with loading" at bounding box center [343, 431] width 100 height 12
click at [375, 439] on input "Pallet height with loading" at bounding box center [352, 449] width 119 height 20
click at [374, 447] on input "1" at bounding box center [352, 449] width 119 height 20
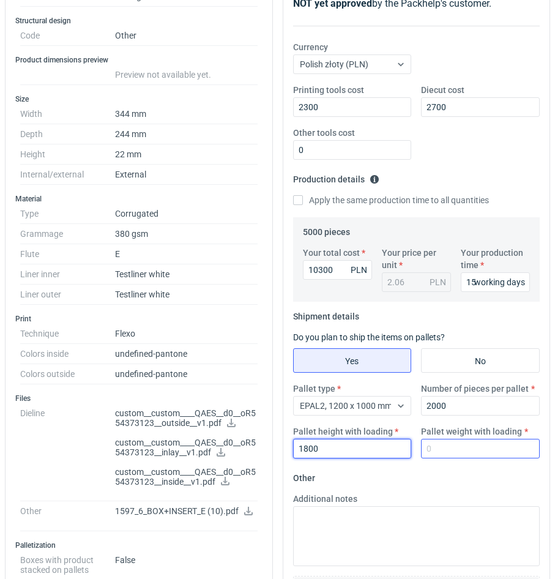
type input "1800"
click at [451, 454] on input "Pallet weight with loading" at bounding box center [480, 449] width 119 height 20
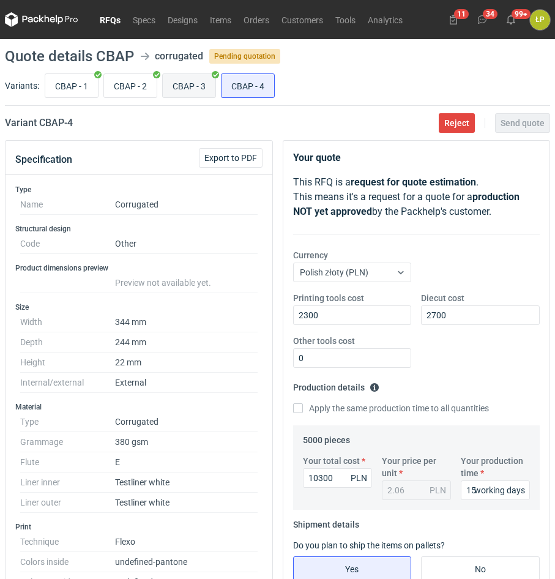
click at [180, 91] on input "CBAP - 3" at bounding box center [189, 85] width 53 height 23
radio input "true"
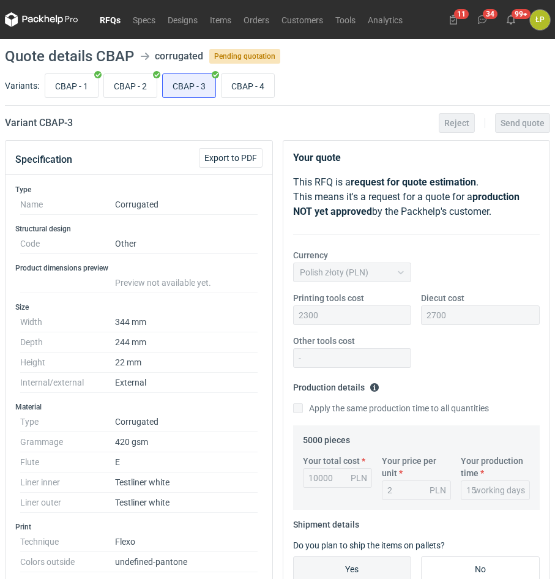
drag, startPoint x: 226, startPoint y: 96, endPoint x: 230, endPoint y: 137, distance: 41.2
click at [227, 96] on input "CBAP - 4" at bounding box center [248, 85] width 53 height 23
radio input "true"
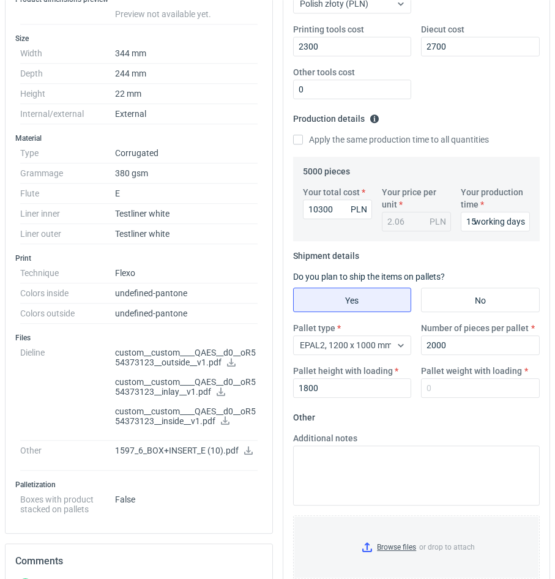
scroll to position [530, 0]
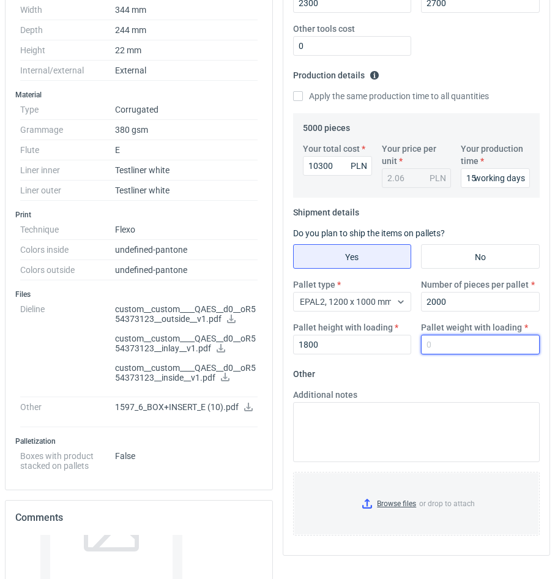
click at [438, 339] on input "Pallet weight with loading" at bounding box center [480, 345] width 119 height 20
type input "395"
click at [413, 374] on fieldset "Other Additional notes Browse files or drop to attach" at bounding box center [416, 454] width 247 height 181
click at [389, 387] on fieldset "Other Additional notes Browse files or drop to attach" at bounding box center [416, 454] width 247 height 181
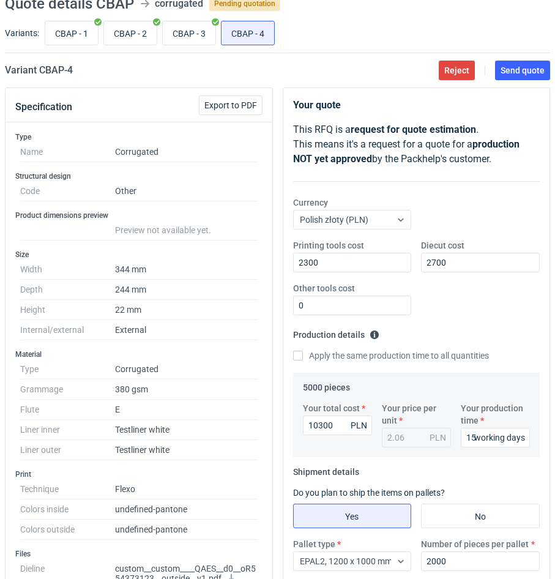
scroll to position [0, 0]
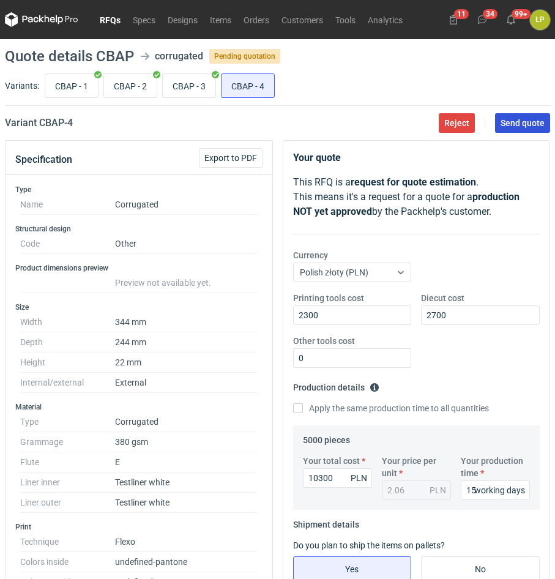
click at [499, 125] on button "Send quote" at bounding box center [522, 123] width 55 height 20
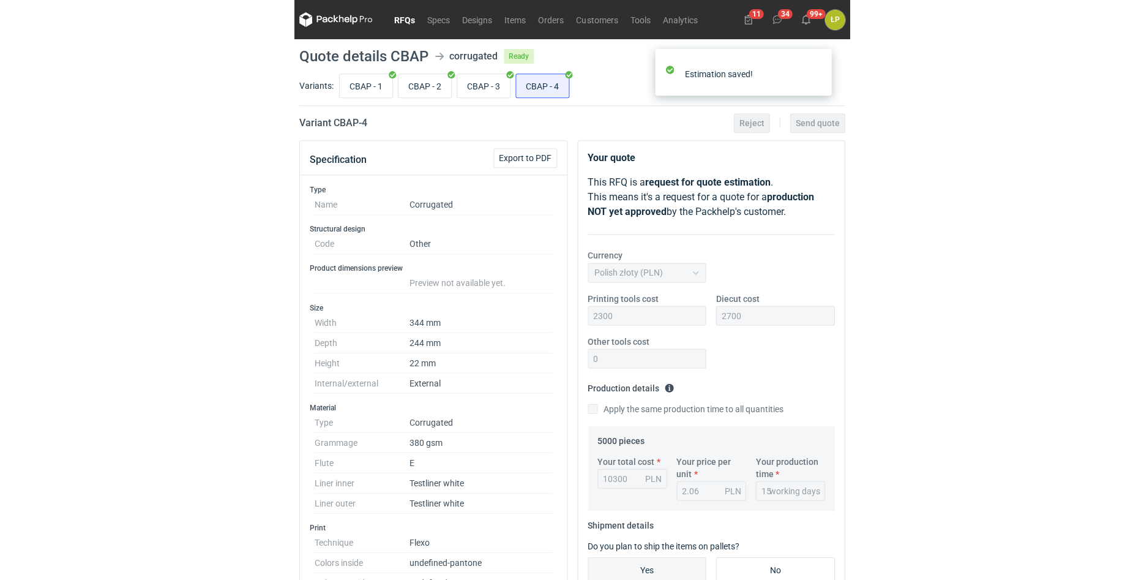
scroll to position [530, 0]
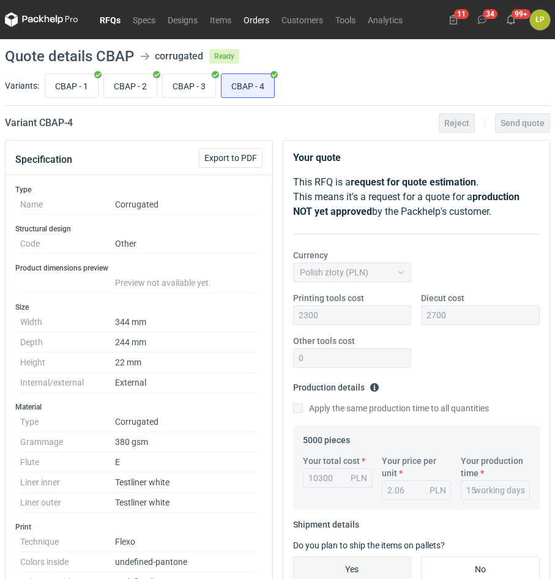
click at [259, 18] on link "Orders" at bounding box center [257, 19] width 38 height 15
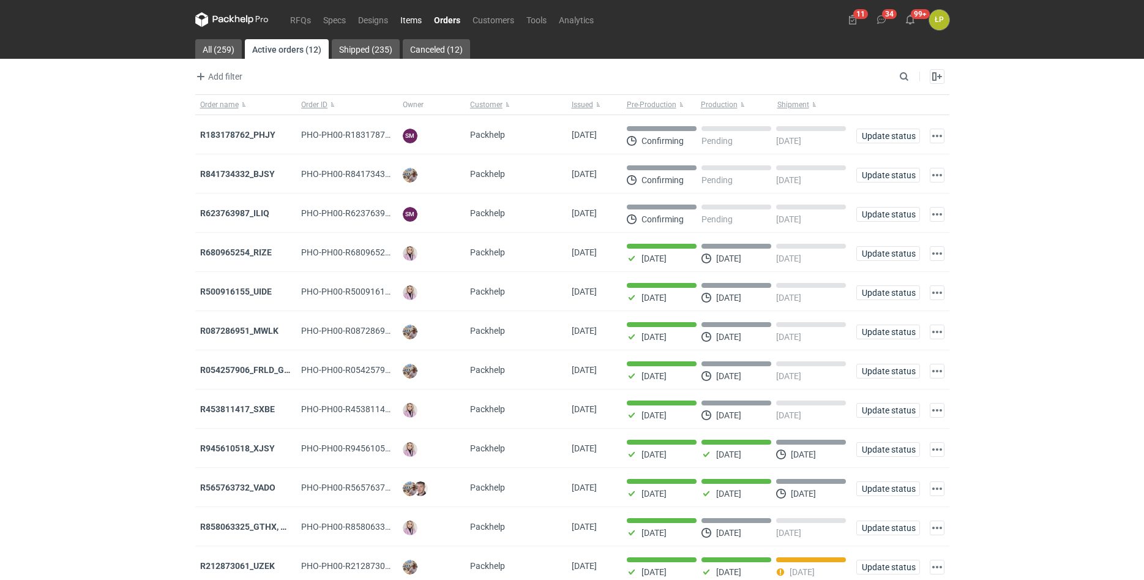
click at [398, 20] on link "Items" at bounding box center [411, 19] width 34 height 15
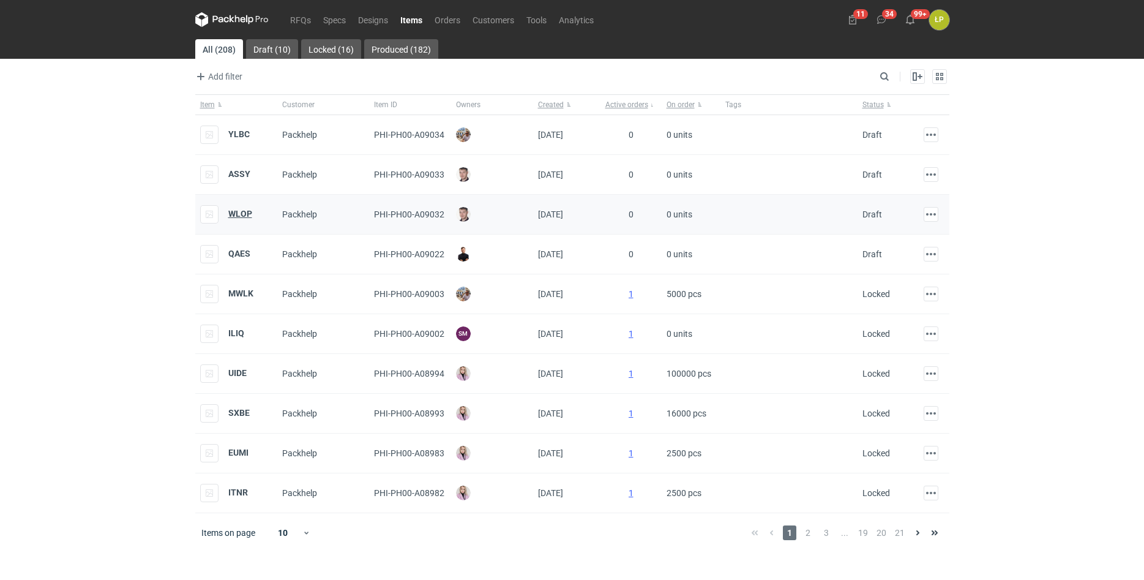
click at [241, 214] on strong "WLOP" at bounding box center [240, 214] width 24 height 10
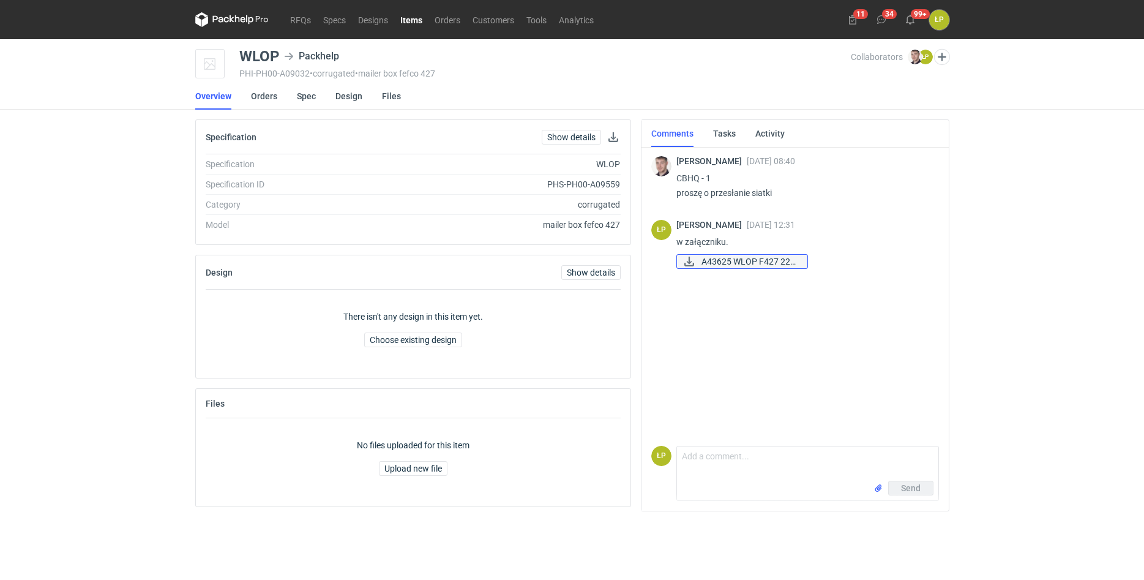
click at [555, 257] on span "A43625 WLOP F427 220..." at bounding box center [750, 261] width 96 height 13
click at [398, 17] on link "Items" at bounding box center [411, 19] width 34 height 15
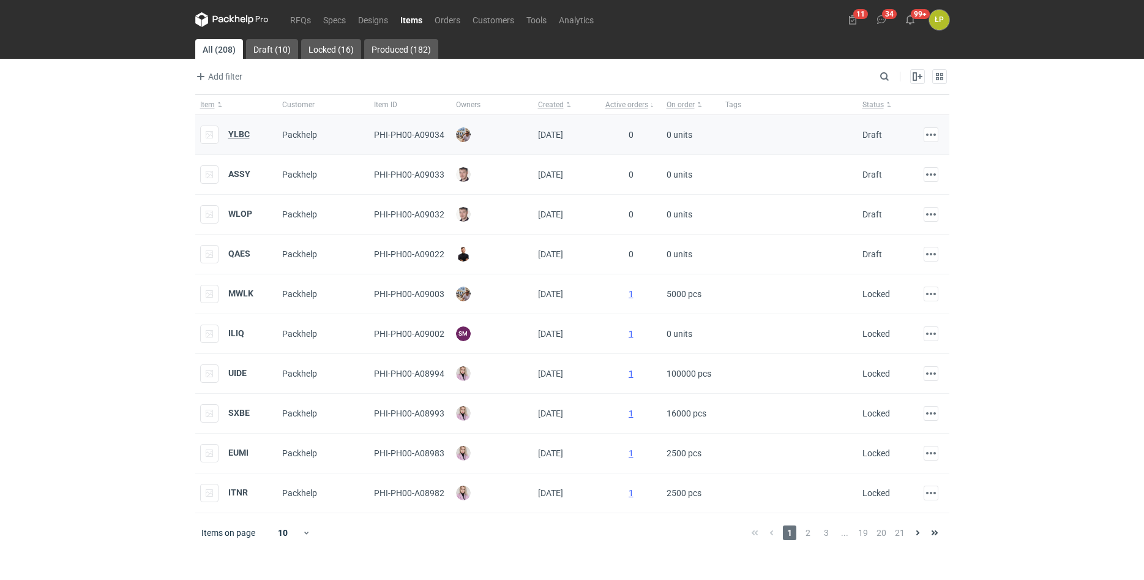
click at [241, 135] on strong "YLBC" at bounding box center [238, 134] width 21 height 10
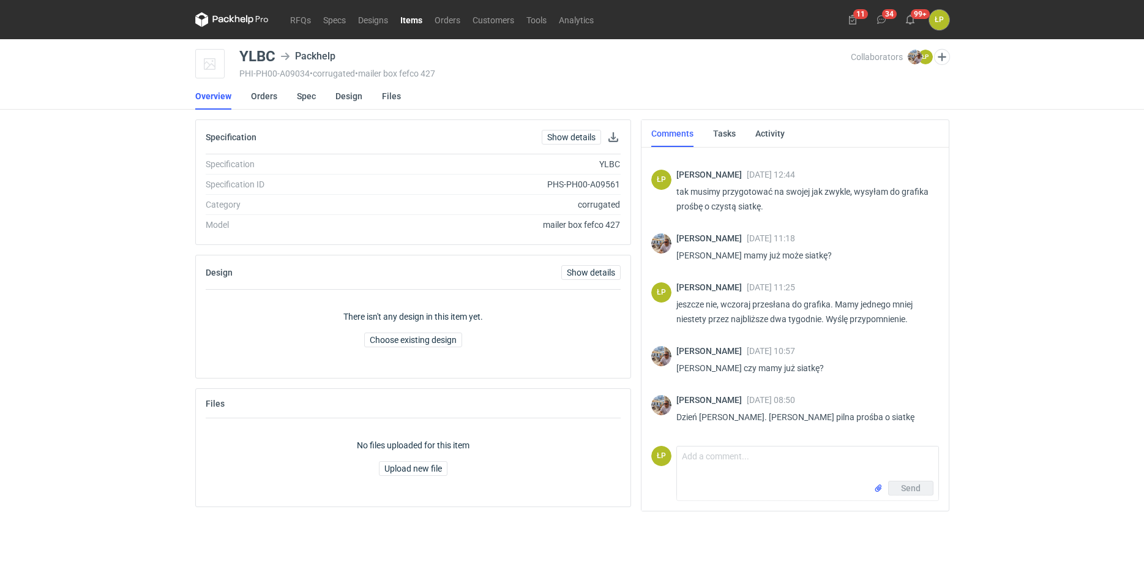
scroll to position [325, 0]
click at [258, 21] on icon at bounding box center [231, 19] width 73 height 15
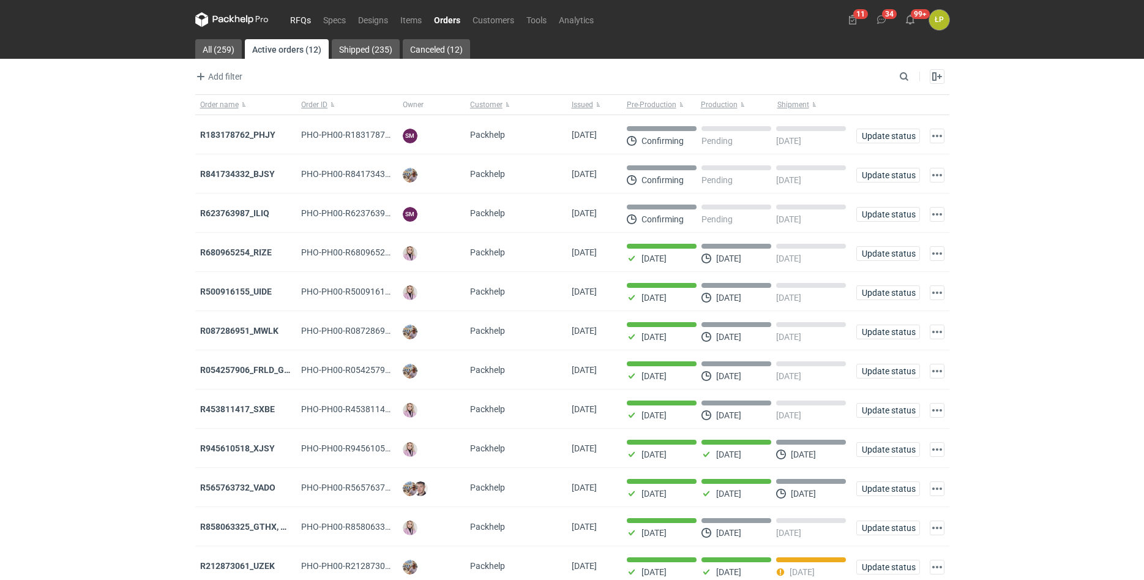
click at [294, 23] on link "RFQs" at bounding box center [300, 19] width 33 height 15
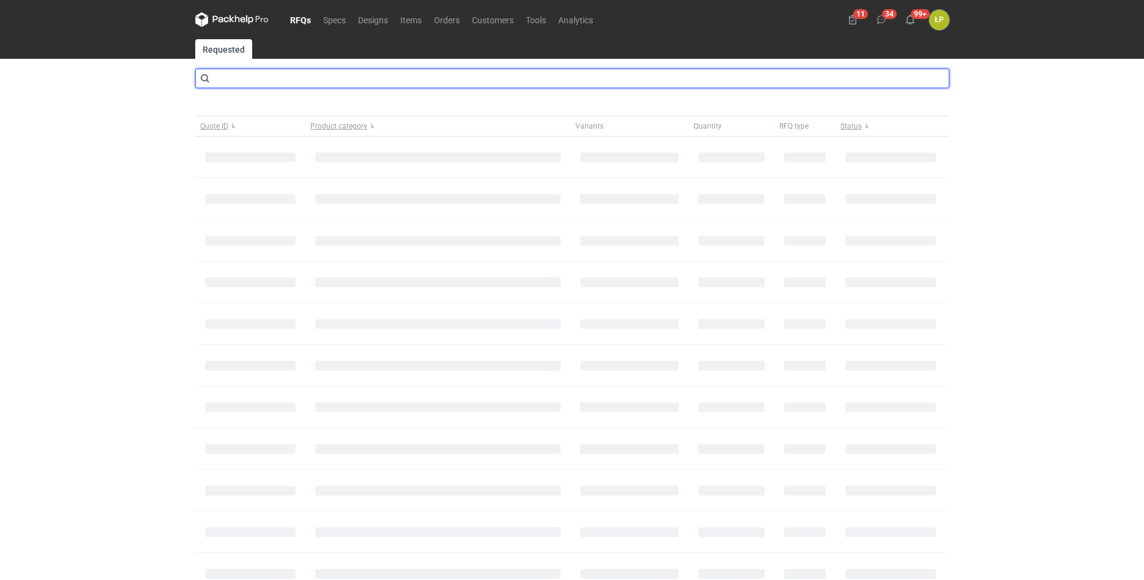
click at [301, 82] on input "text" at bounding box center [572, 79] width 754 height 20
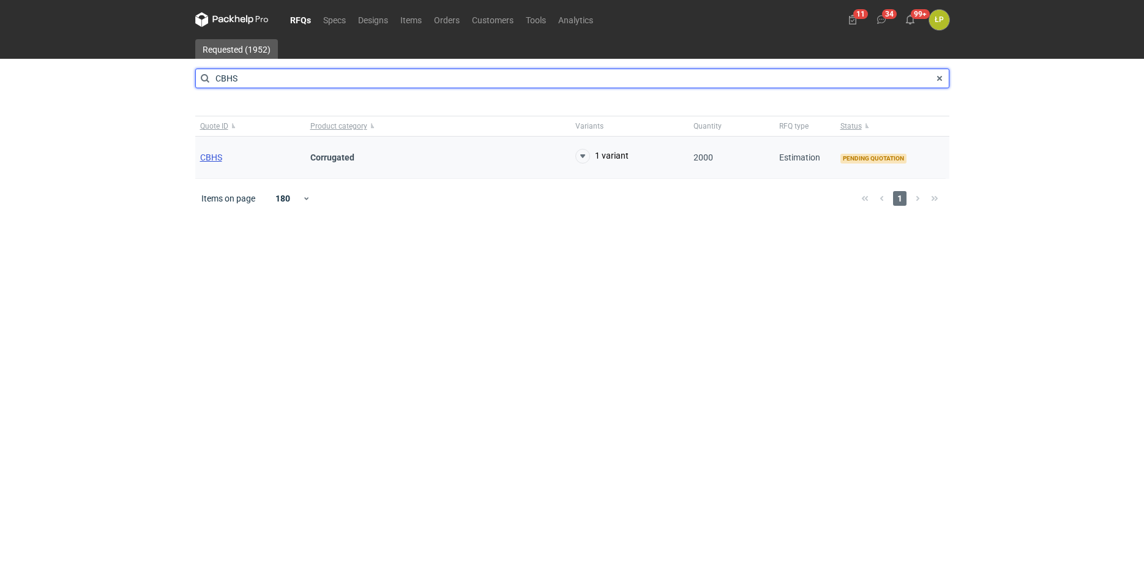
type input "CBHS"
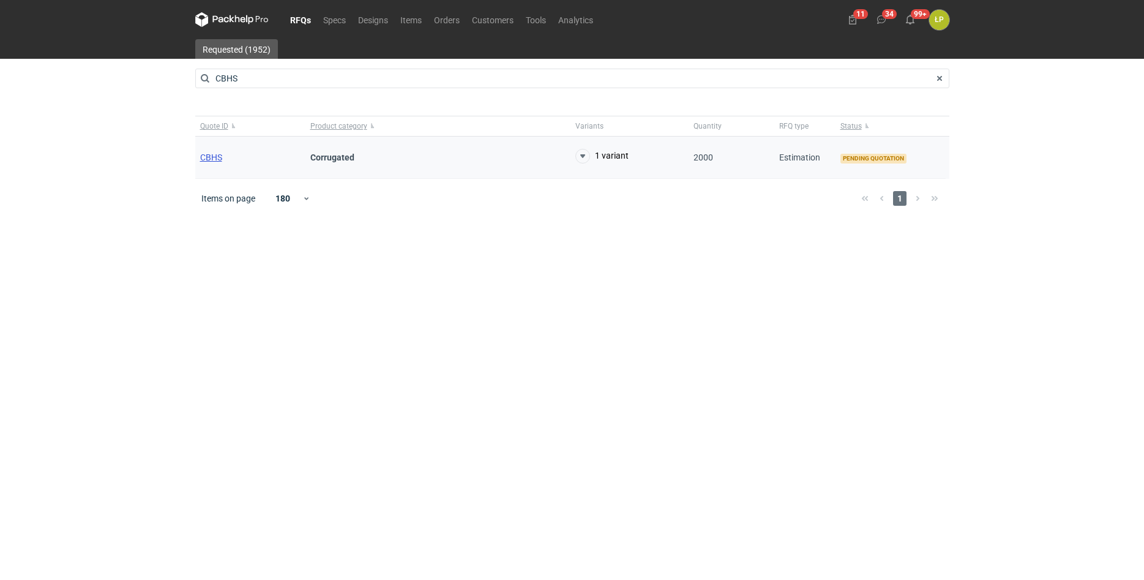
click at [220, 158] on span "CBHS" at bounding box center [211, 157] width 22 height 10
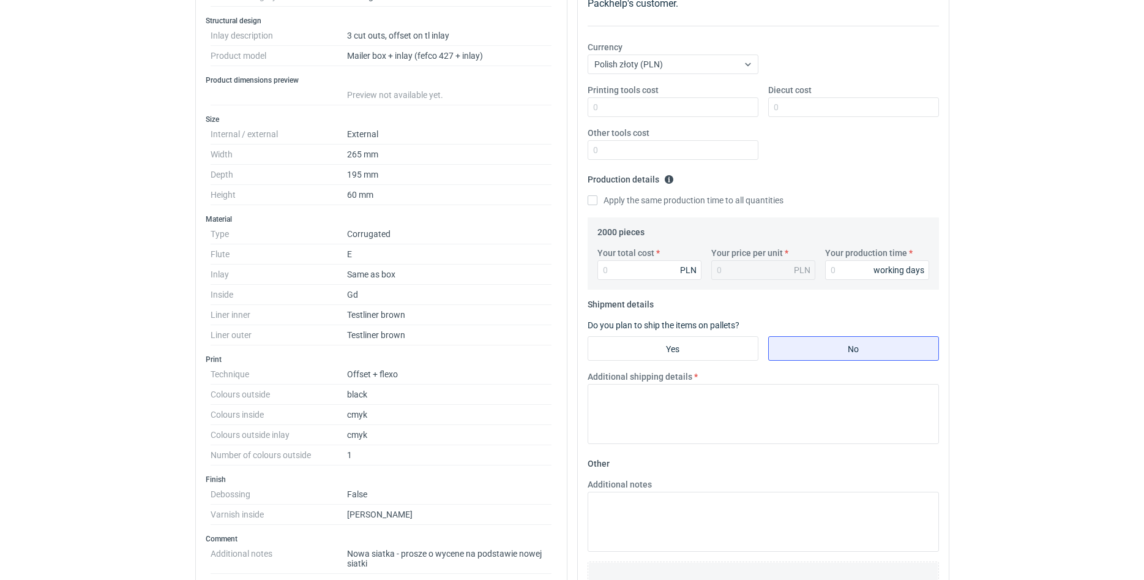
scroll to position [416, 0]
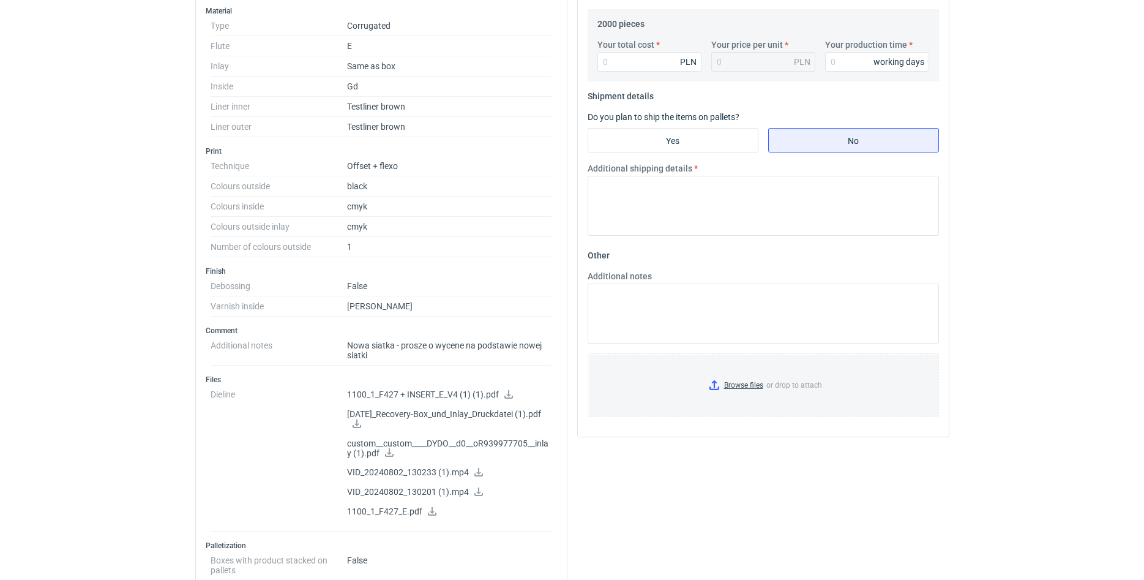
click at [505, 396] on icon at bounding box center [508, 394] width 9 height 9
click at [389, 454] on icon at bounding box center [389, 452] width 10 height 9
click at [479, 470] on icon at bounding box center [479, 472] width 10 height 9
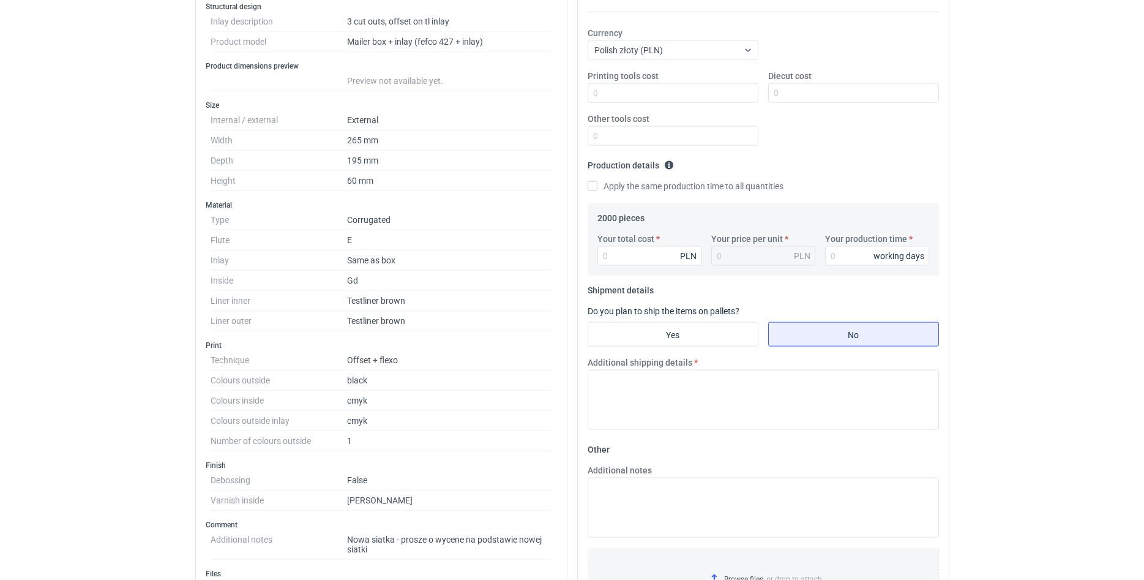
scroll to position [312, 0]
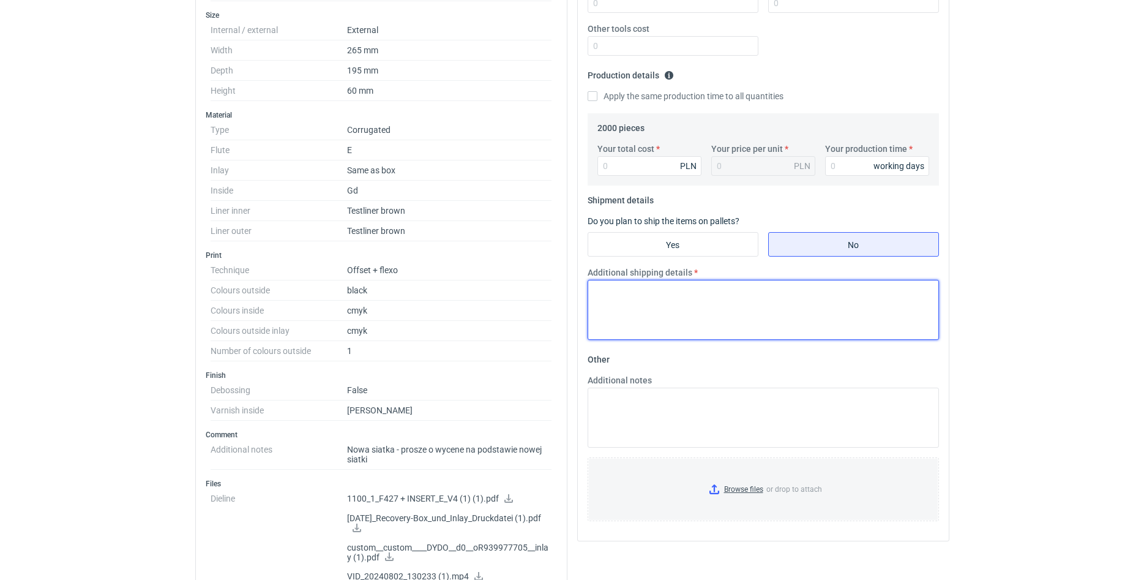
click at [555, 318] on textarea "Additional shipping details" at bounding box center [763, 310] width 351 height 60
type textarea "Wkładka i box to dwie specyfikacje i osobna paletyzacja. MOQ na wkładkę 2400 sz…"
click at [555, 297] on textarea "Wkładka i box to dwie specyfikacje i osobna paletyzacja. MOQ na wkładkę 2400 sz…" at bounding box center [763, 310] width 351 height 60
drag, startPoint x: 924, startPoint y: 296, endPoint x: 559, endPoint y: 304, distance: 365.6
click at [555, 304] on textarea "Wkładka i box to dwie specyfikacje i osobna paletyzacja. MOQ na wkładkę 2400 sz…" at bounding box center [763, 310] width 351 height 60
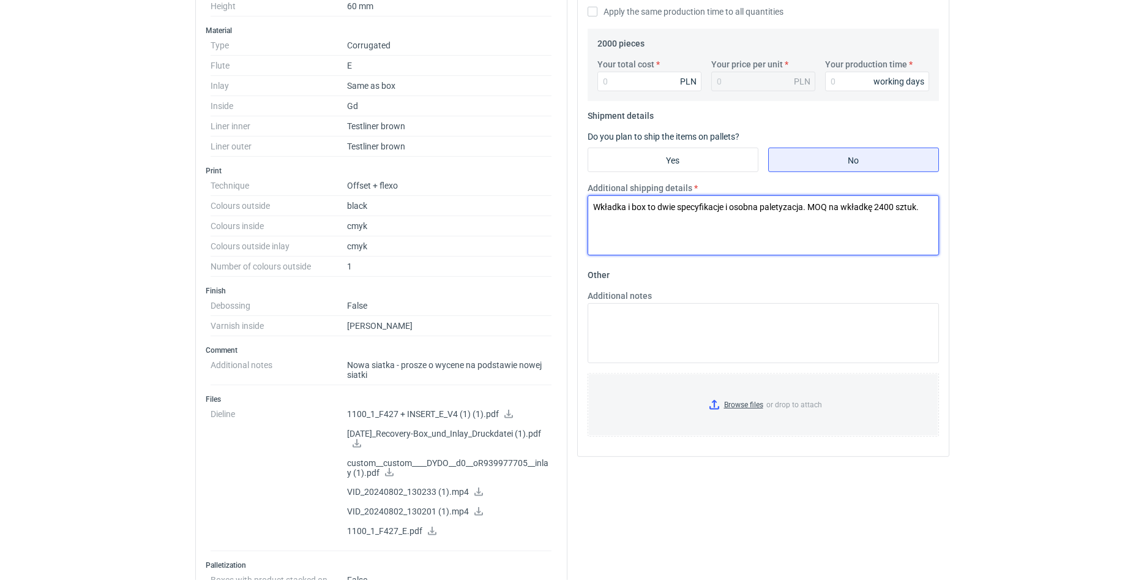
scroll to position [788, 0]
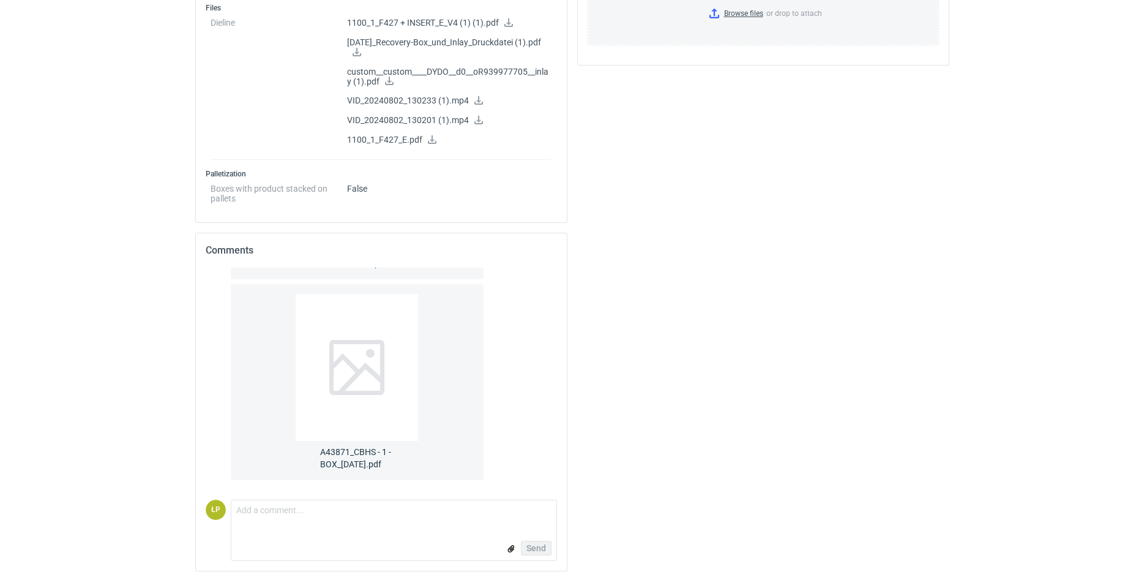
click at [416, 525] on form "Comment message Send" at bounding box center [394, 530] width 326 height 61
click at [413, 520] on textarea "Comment message" at bounding box center [393, 513] width 325 height 26
paste textarea "Wkładka i box to dwie specyfikacje i osobna paletyzacja. MOQ na wkładkę 2400 sz…"
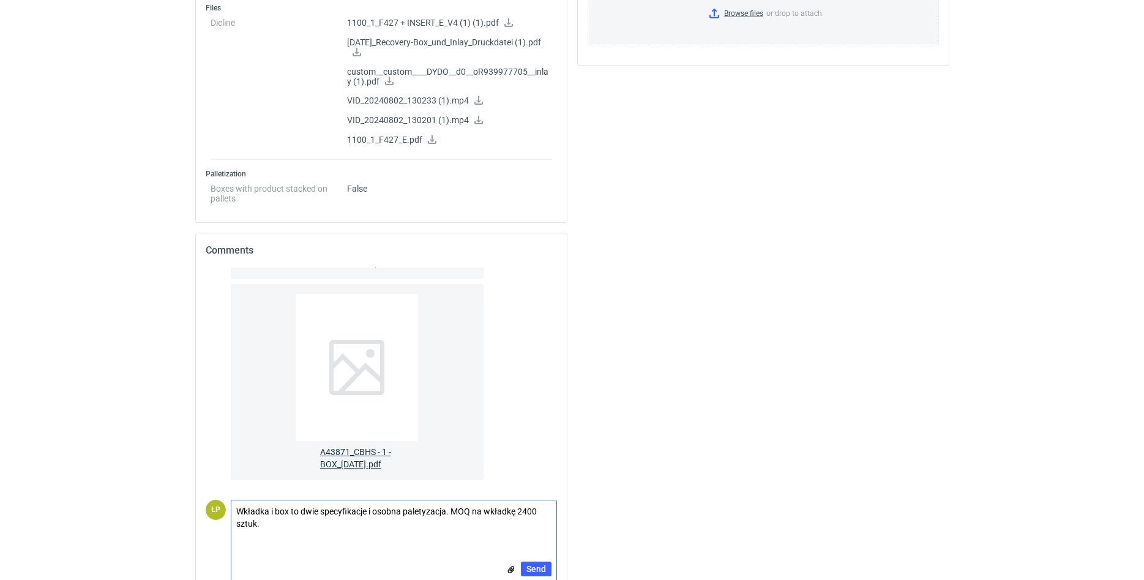
scroll to position [0, 0]
type textarea "Wkładka i box to dwie specyfikacje i osobna paletyzacja. MOQ na wkładkę 2400 sz…"
click at [528, 565] on span "Send" at bounding box center [536, 568] width 20 height 9
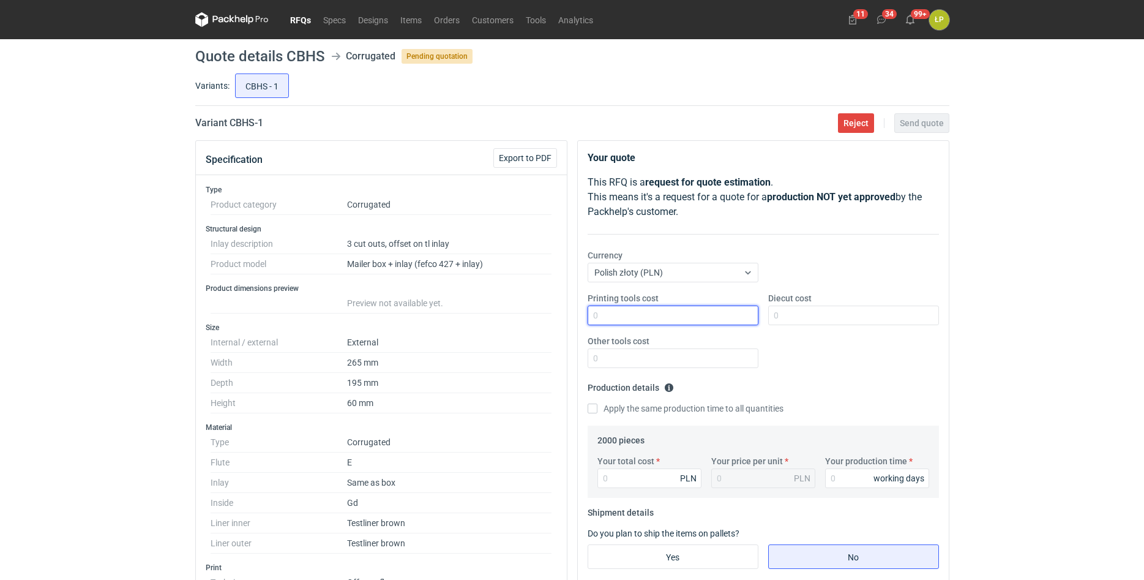
click at [555, 310] on input "Printing tools cost" at bounding box center [673, 315] width 171 height 20
click at [555, 316] on input "Printing tools cost" at bounding box center [673, 315] width 171 height 20
type input "500"
drag, startPoint x: 776, startPoint y: 316, endPoint x: 787, endPoint y: 313, distance: 11.3
click at [555, 313] on input "Diecut cost" at bounding box center [853, 315] width 171 height 20
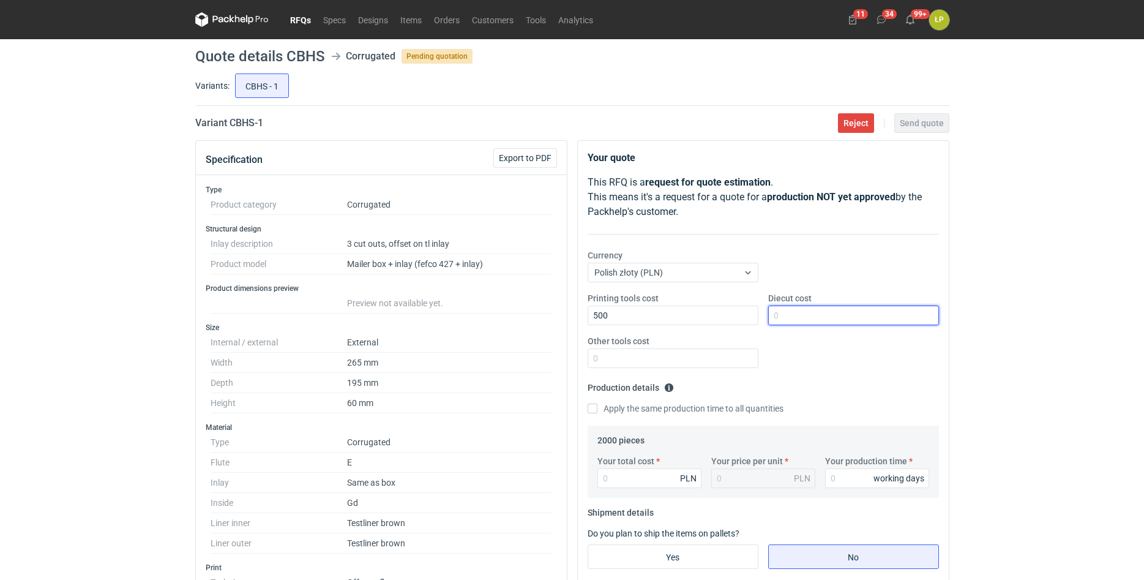
click at [555, 313] on input "Diecut cost" at bounding box center [853, 315] width 171 height 20
click at [555, 347] on div "Other tools cost" at bounding box center [673, 351] width 181 height 33
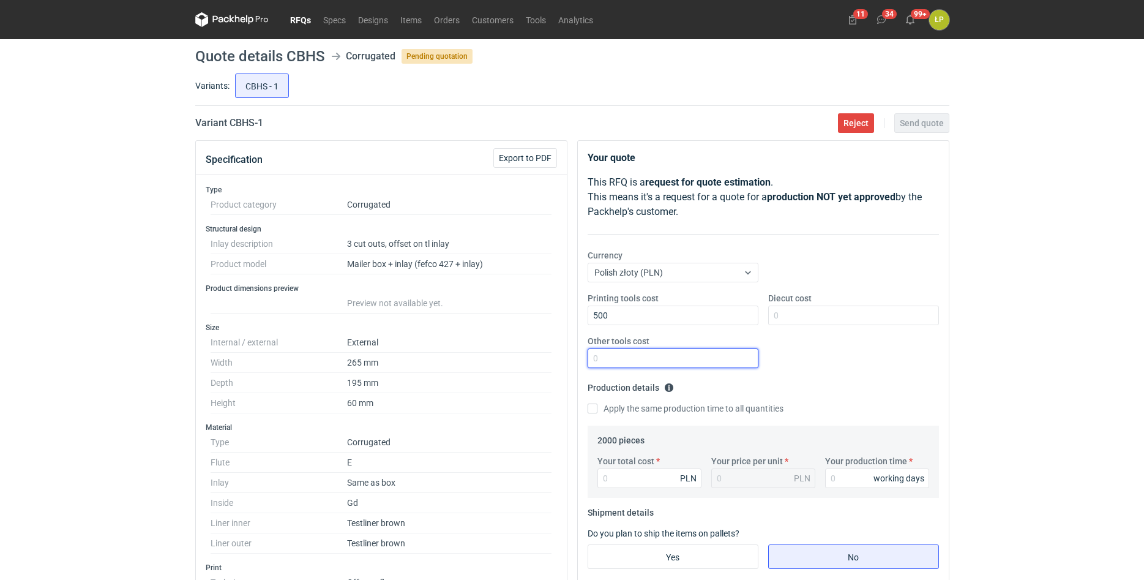
click at [555, 360] on input "Other tools cost" at bounding box center [673, 358] width 171 height 20
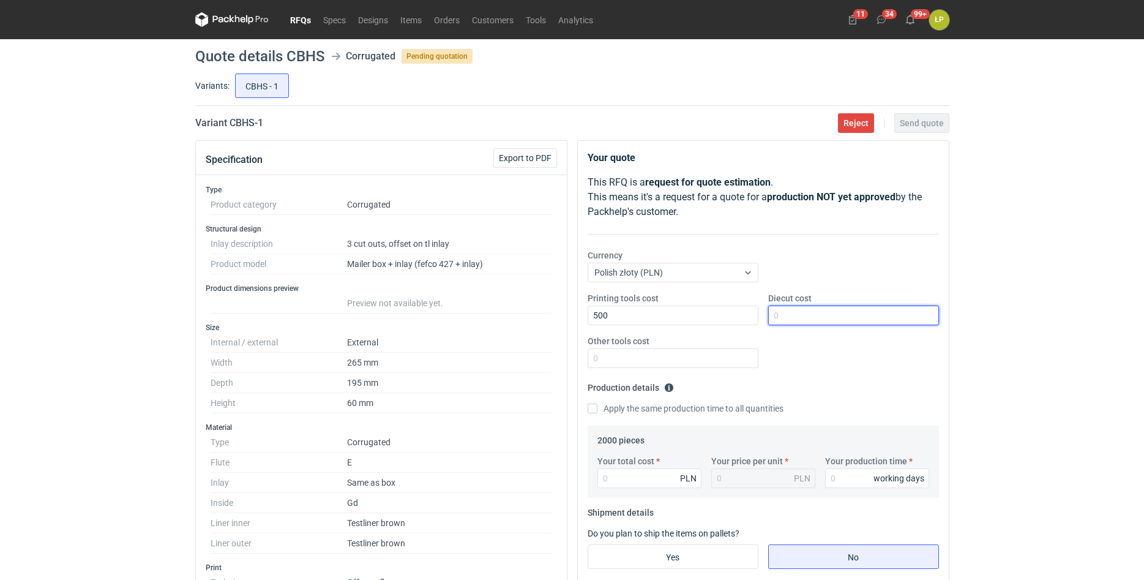
click at [555, 323] on input "Diecut cost" at bounding box center [853, 315] width 171 height 20
type input "3850"
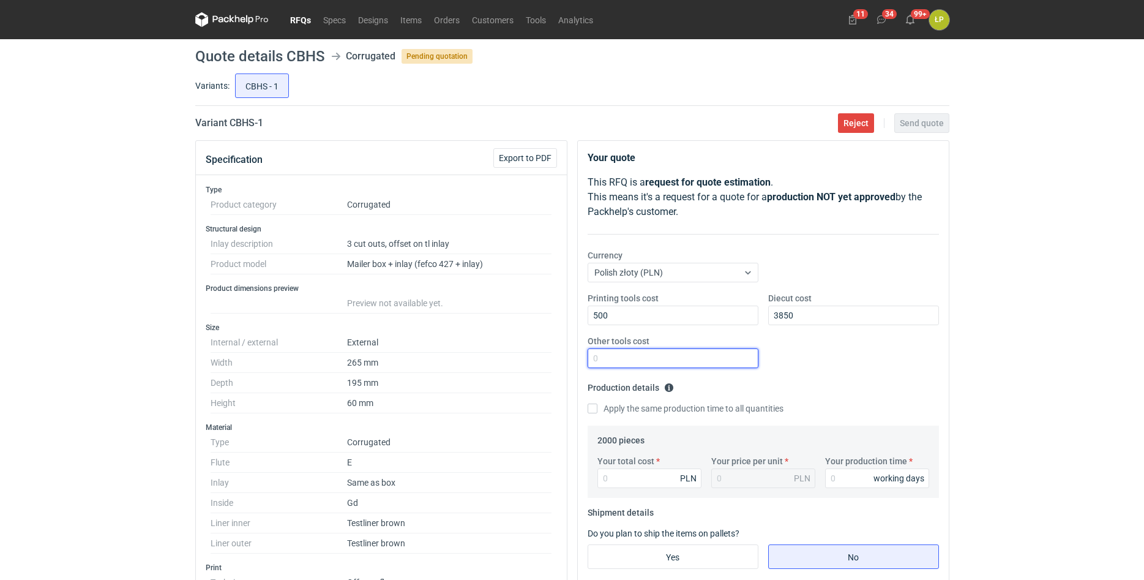
click at [555, 348] on input "Other tools cost" at bounding box center [673, 358] width 171 height 20
type input "0"
click at [555, 475] on input "Your production time" at bounding box center [877, 478] width 104 height 20
type input "15"
click at [555, 484] on input "Your total cost" at bounding box center [649, 478] width 104 height 20
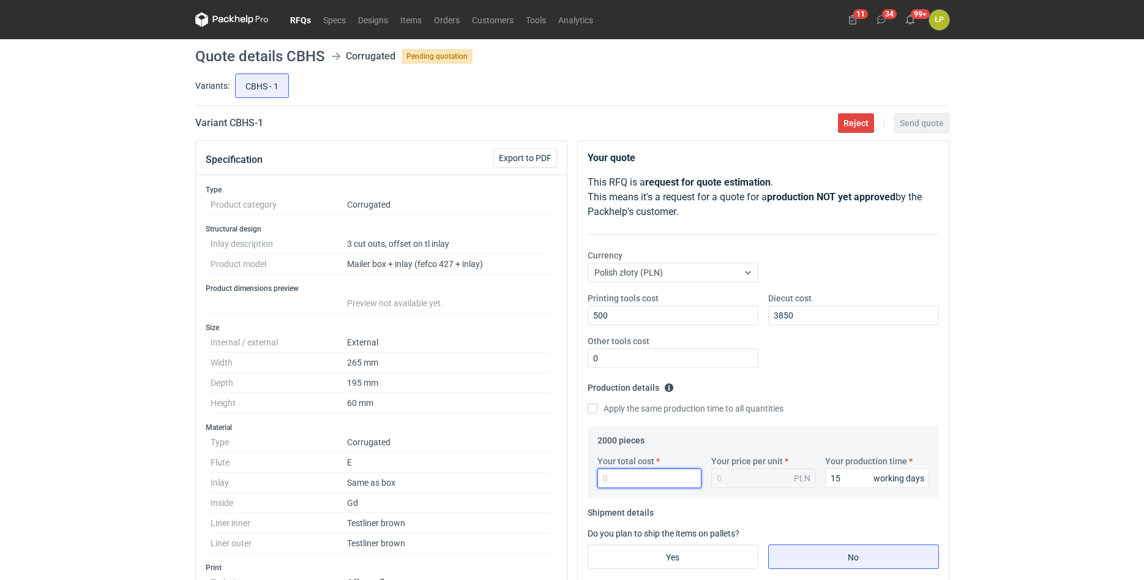
click at [555, 475] on input "Your total cost" at bounding box center [649, 478] width 104 height 20
type input "69"
type input "0.03"
type input "6904"
type input "3.45"
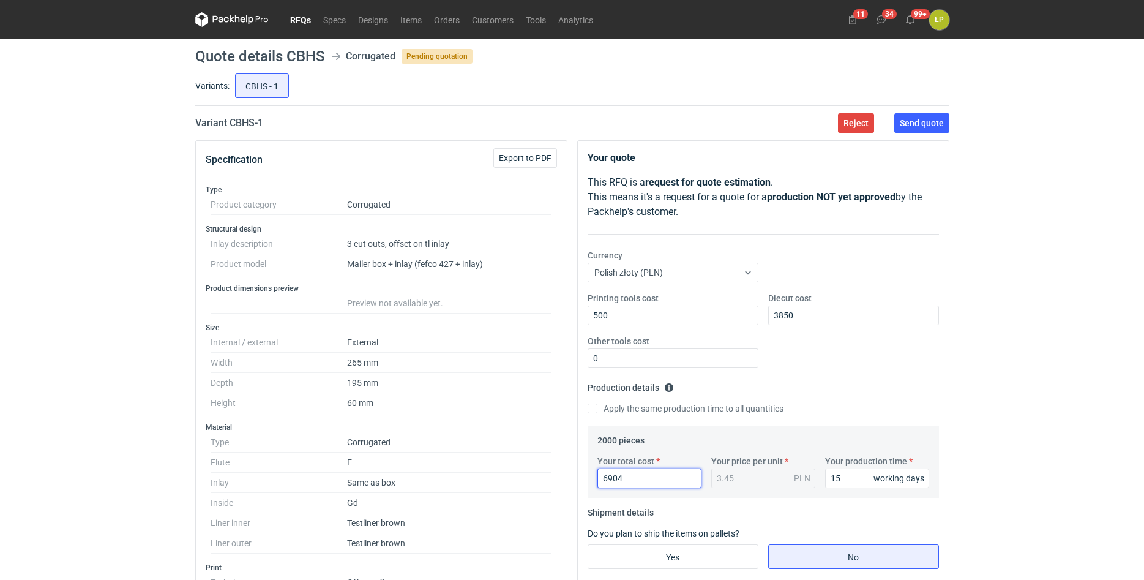
type input "6904"
click at [555, 431] on div "RFQs Specs Designs Items Orders Customers Tools Analytics 11 34 99+ ŁP Łukasz P…" at bounding box center [572, 290] width 1144 height 580
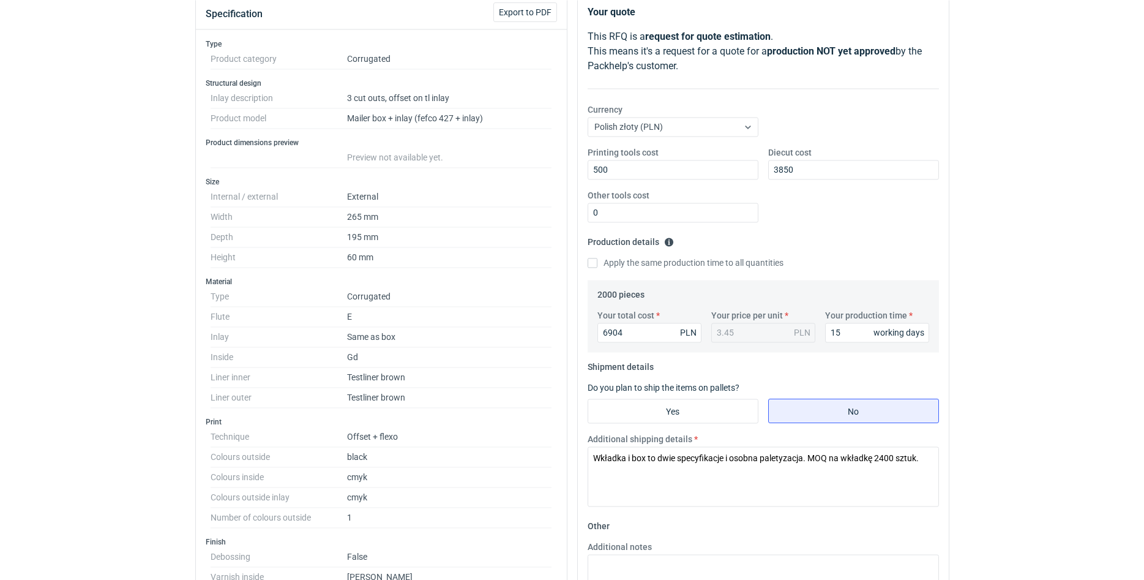
scroll to position [312, 0]
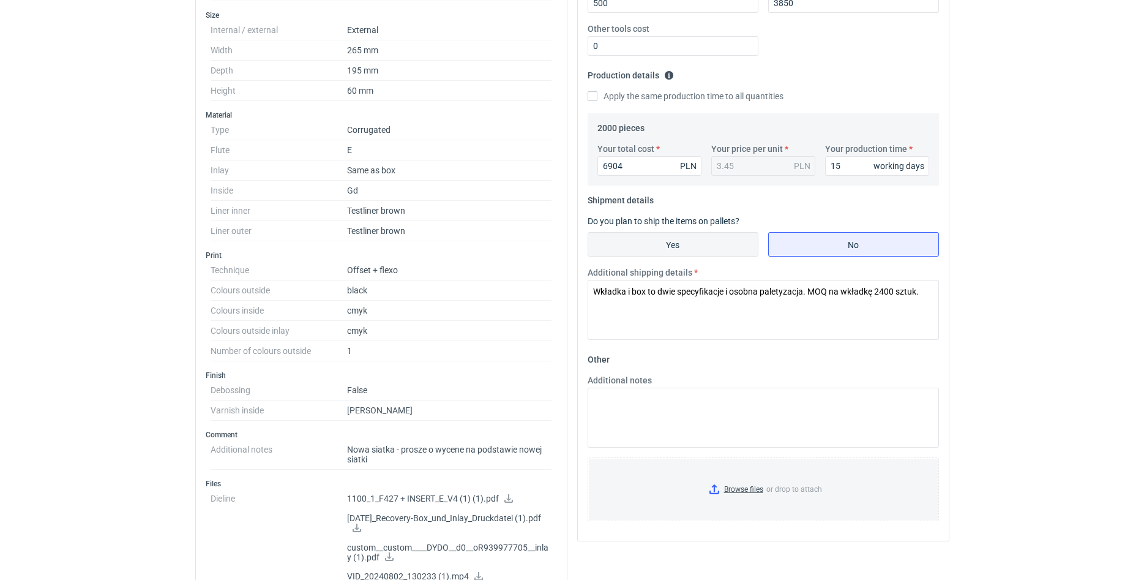
click at [555, 244] on input "Yes" at bounding box center [673, 244] width 170 height 23
radio input "true"
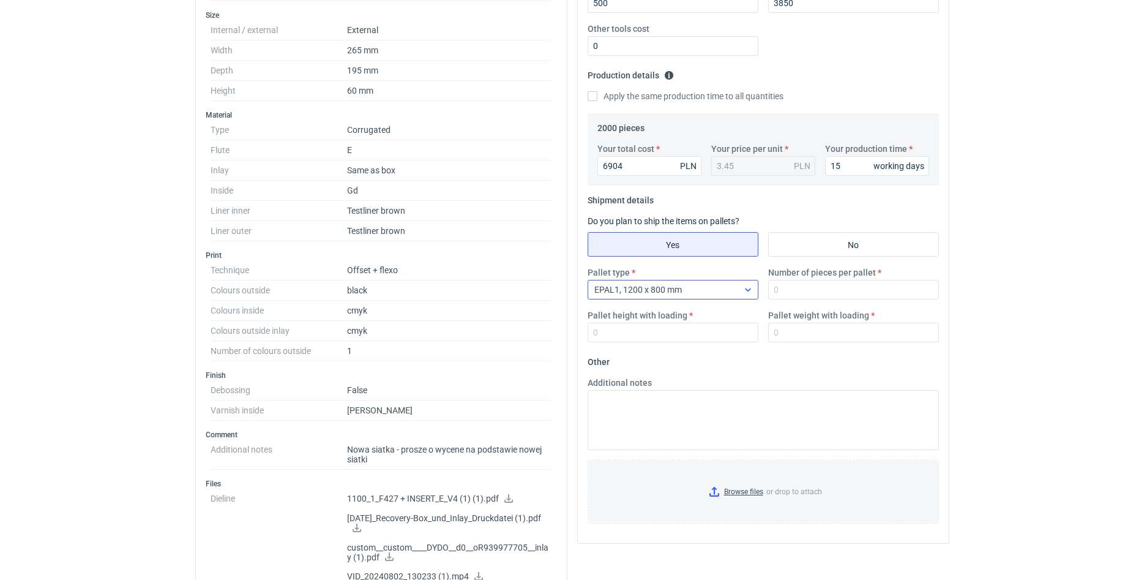
click at [555, 290] on div "EPAL1, 1200 x 800 mm" at bounding box center [663, 289] width 150 height 17
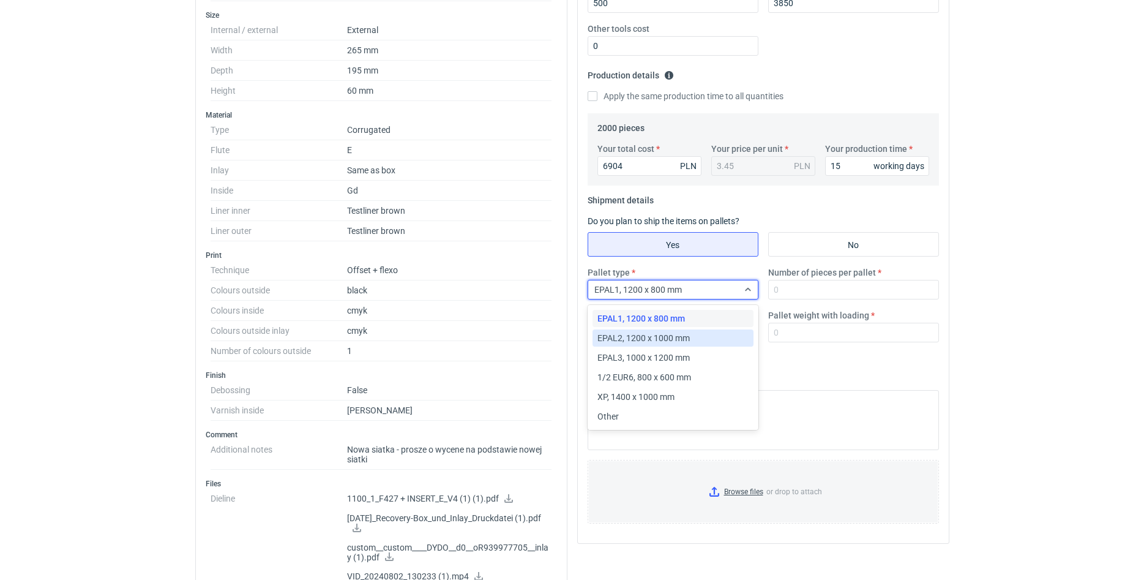
click at [555, 331] on div "EPAL2, 1200 x 1000 mm" at bounding box center [673, 337] width 161 height 17
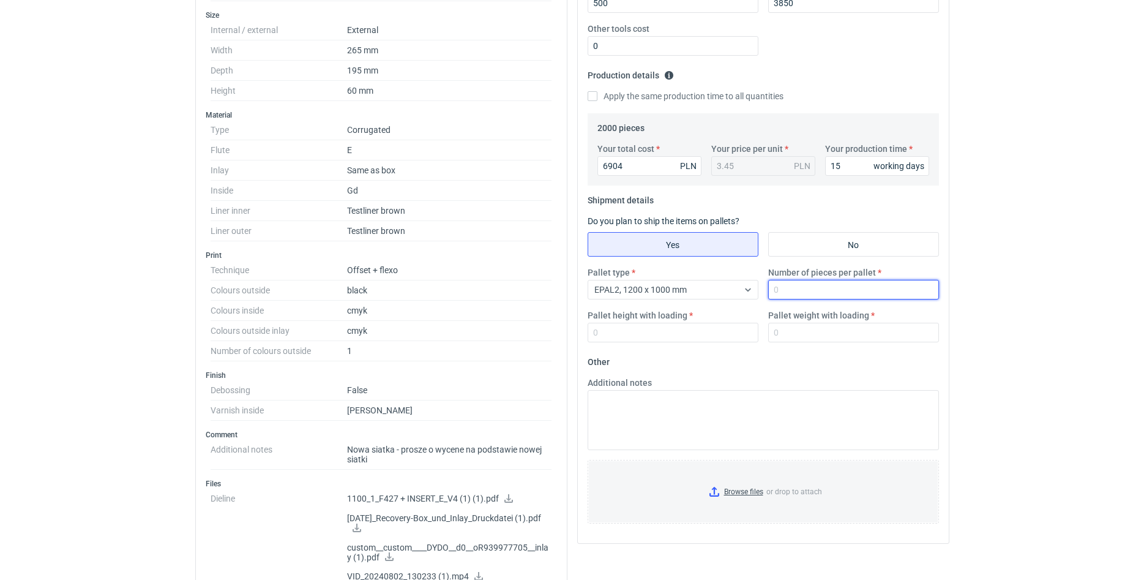
click at [555, 290] on input "Number of pieces per pallet" at bounding box center [853, 290] width 171 height 20
type input "4000"
click at [555, 329] on input "Pallet height with loading" at bounding box center [673, 333] width 171 height 20
type input "1800"
click at [555, 328] on input "Pallet weight with loading" at bounding box center [853, 333] width 171 height 20
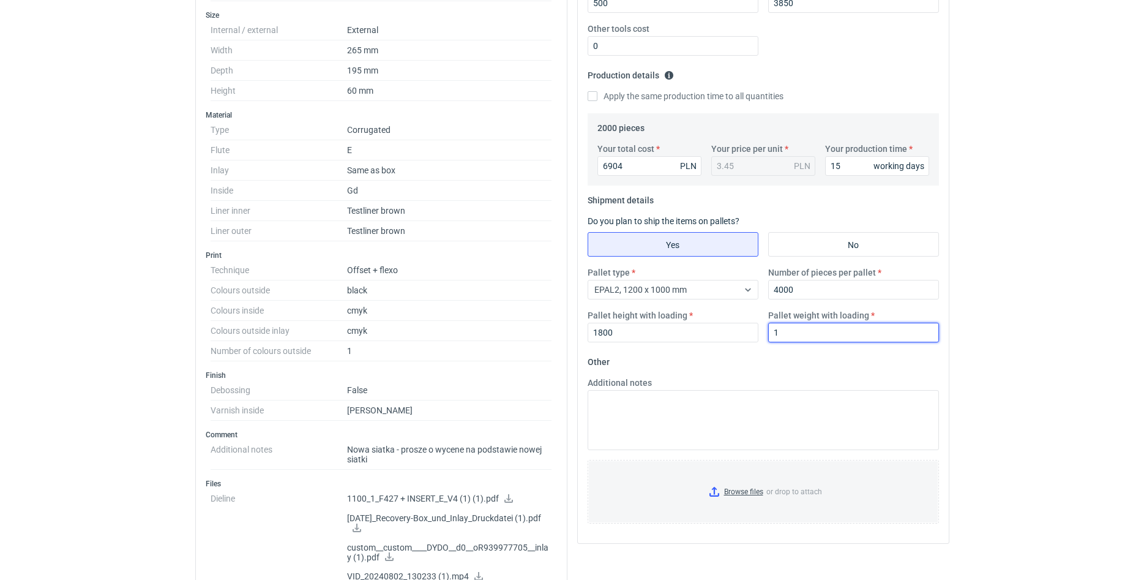
type input "1"
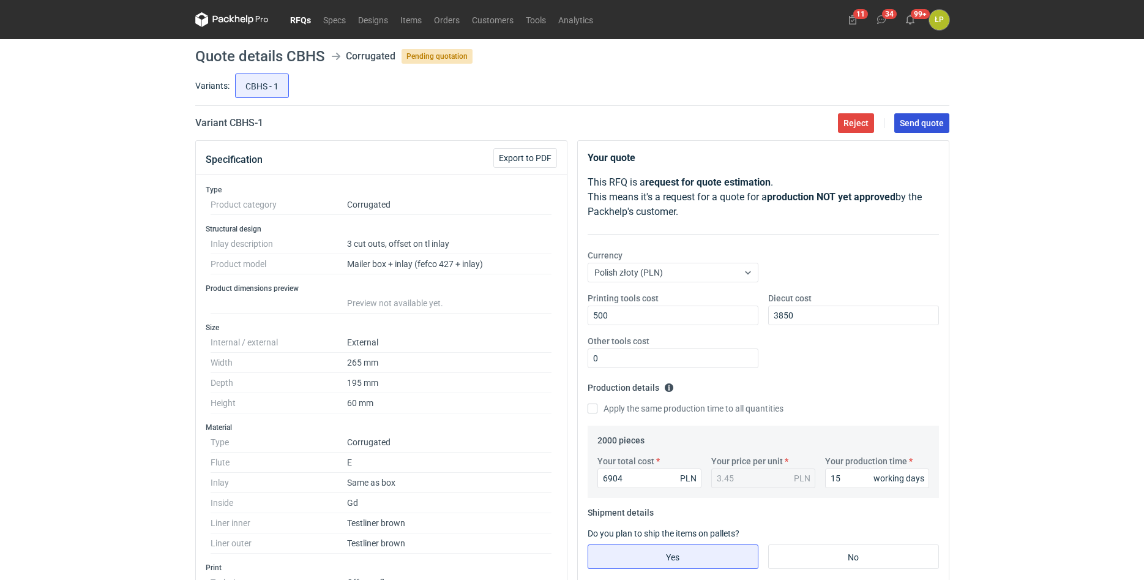
click at [555, 125] on span "Send quote" at bounding box center [922, 123] width 44 height 9
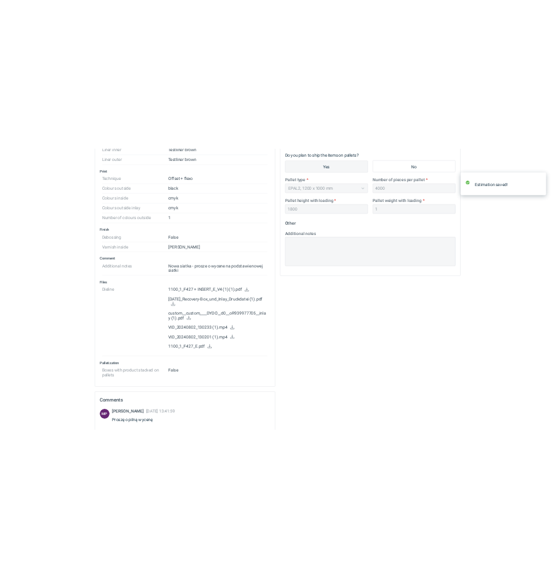
scroll to position [402, 0]
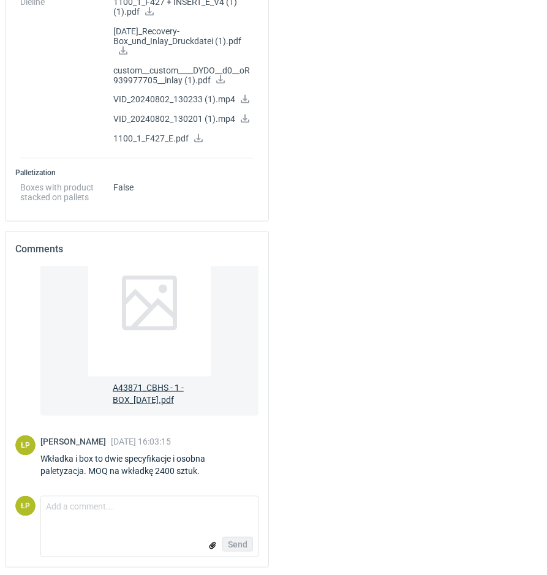
scroll to position [820, 0]
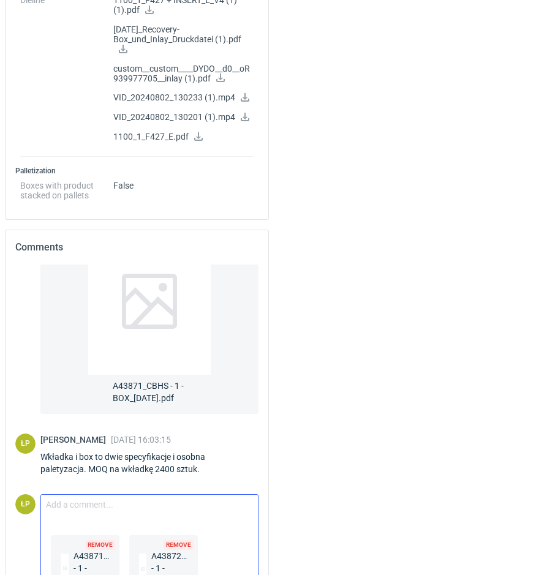
click at [204, 508] on textarea "Comment message" at bounding box center [149, 508] width 217 height 26
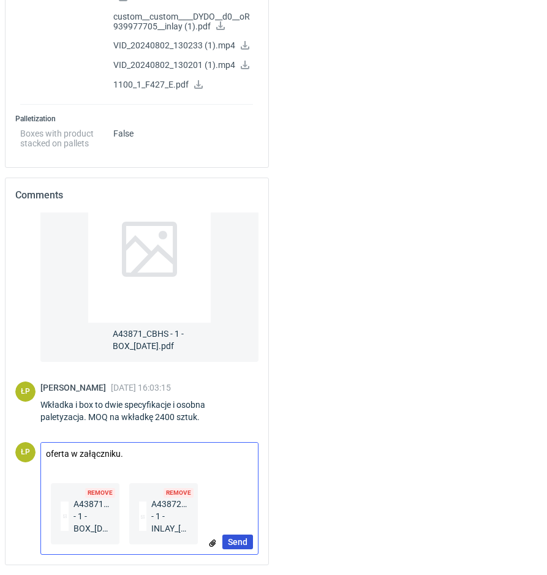
type textarea "oferta w załączniku."
click at [242, 539] on span "Send" at bounding box center [238, 541] width 20 height 9
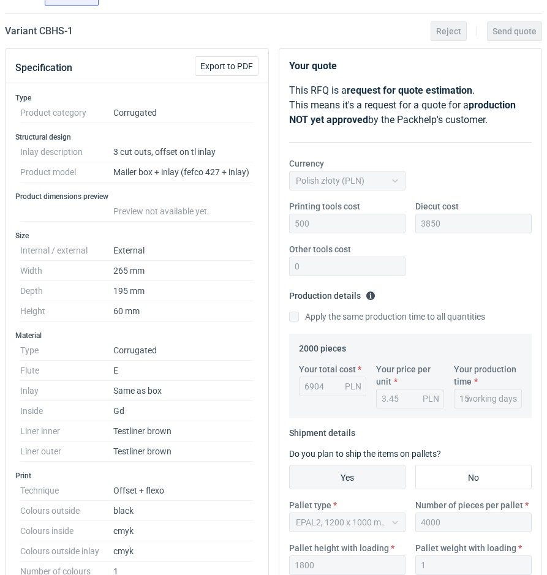
scroll to position [0, 0]
